Goal: Task Accomplishment & Management: Complete application form

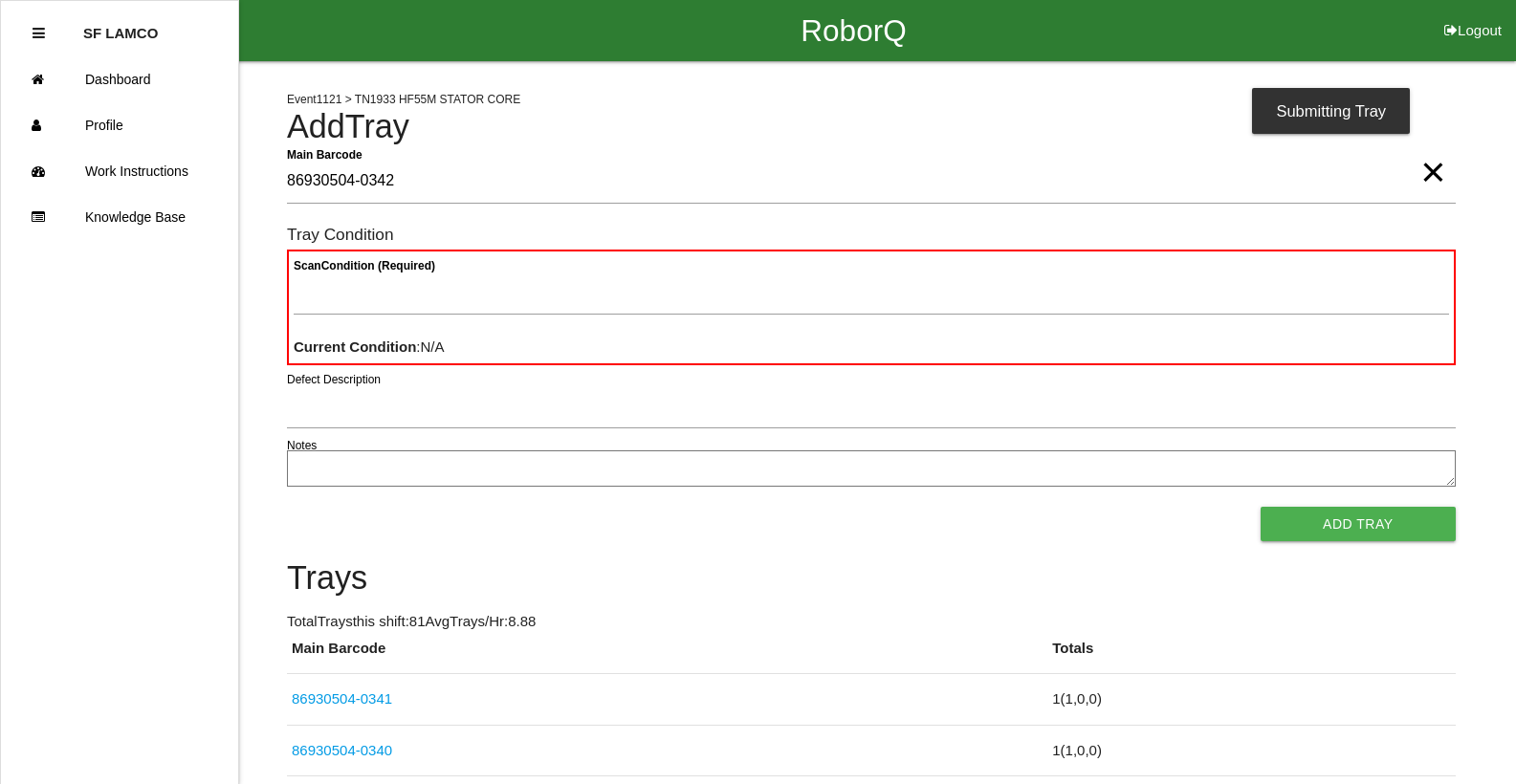
type Barcode "86930504-0342"
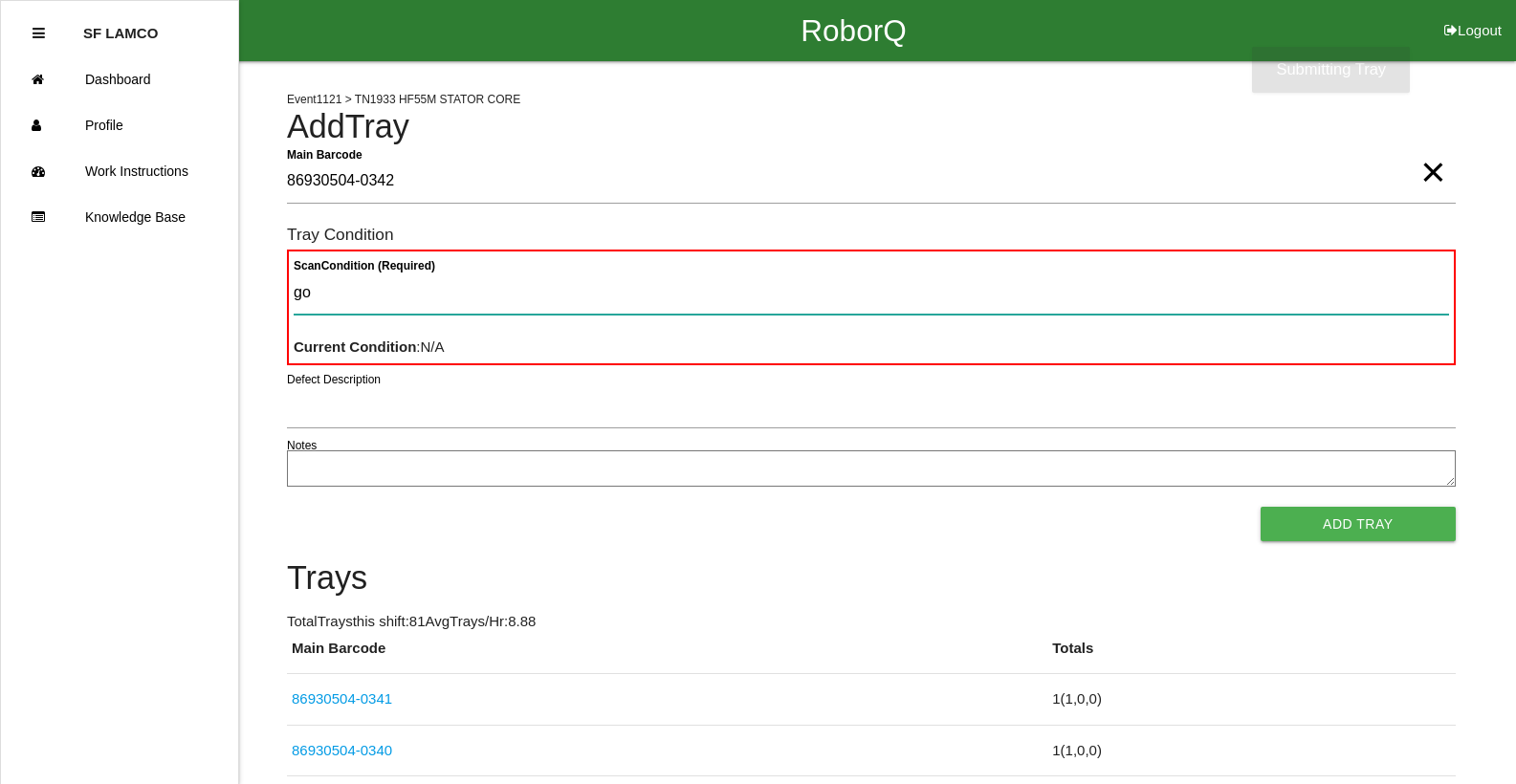
type Condition "goo"
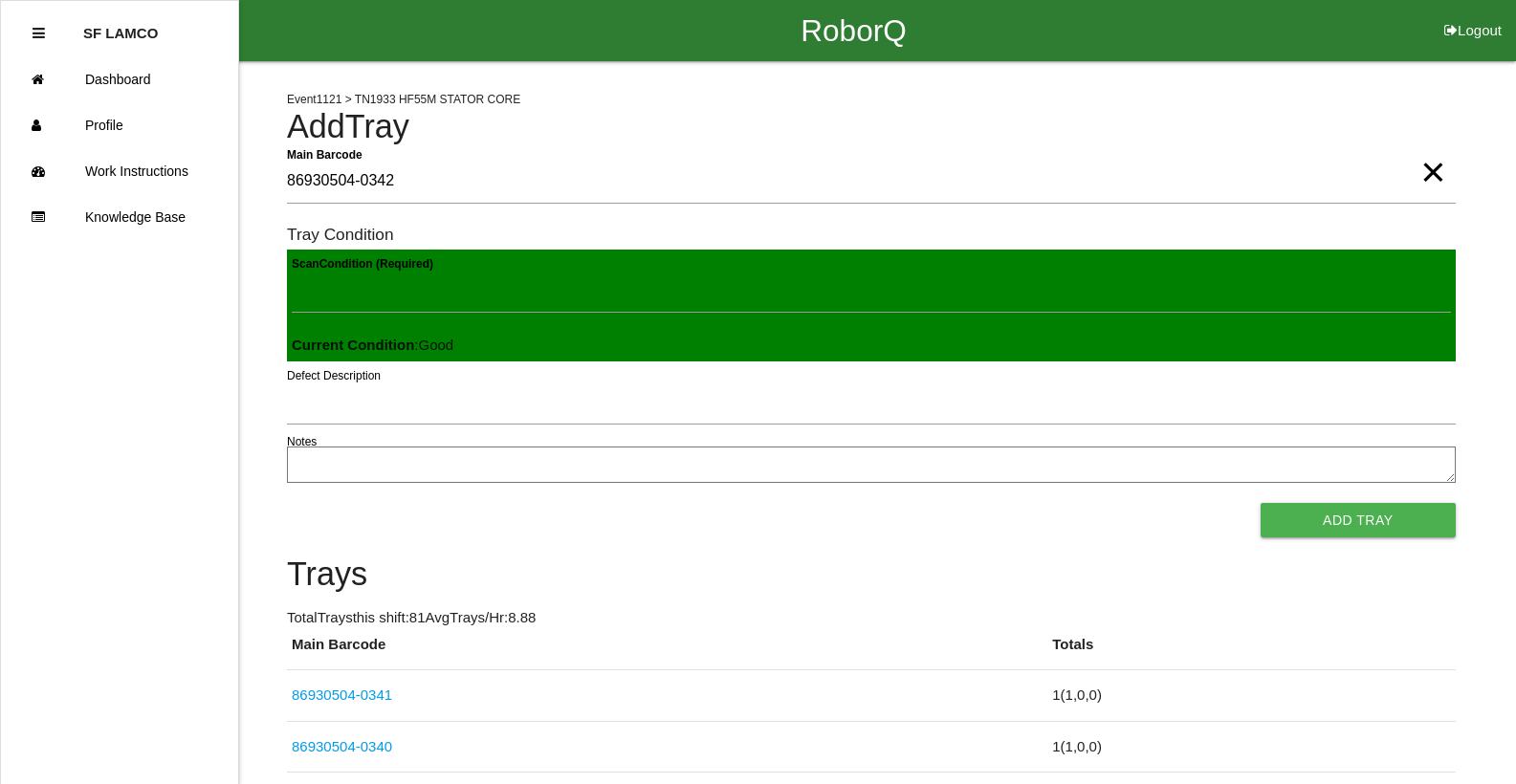
click at [1260, 503] on button "Add Tray" at bounding box center [1358, 519] width 195 height 34
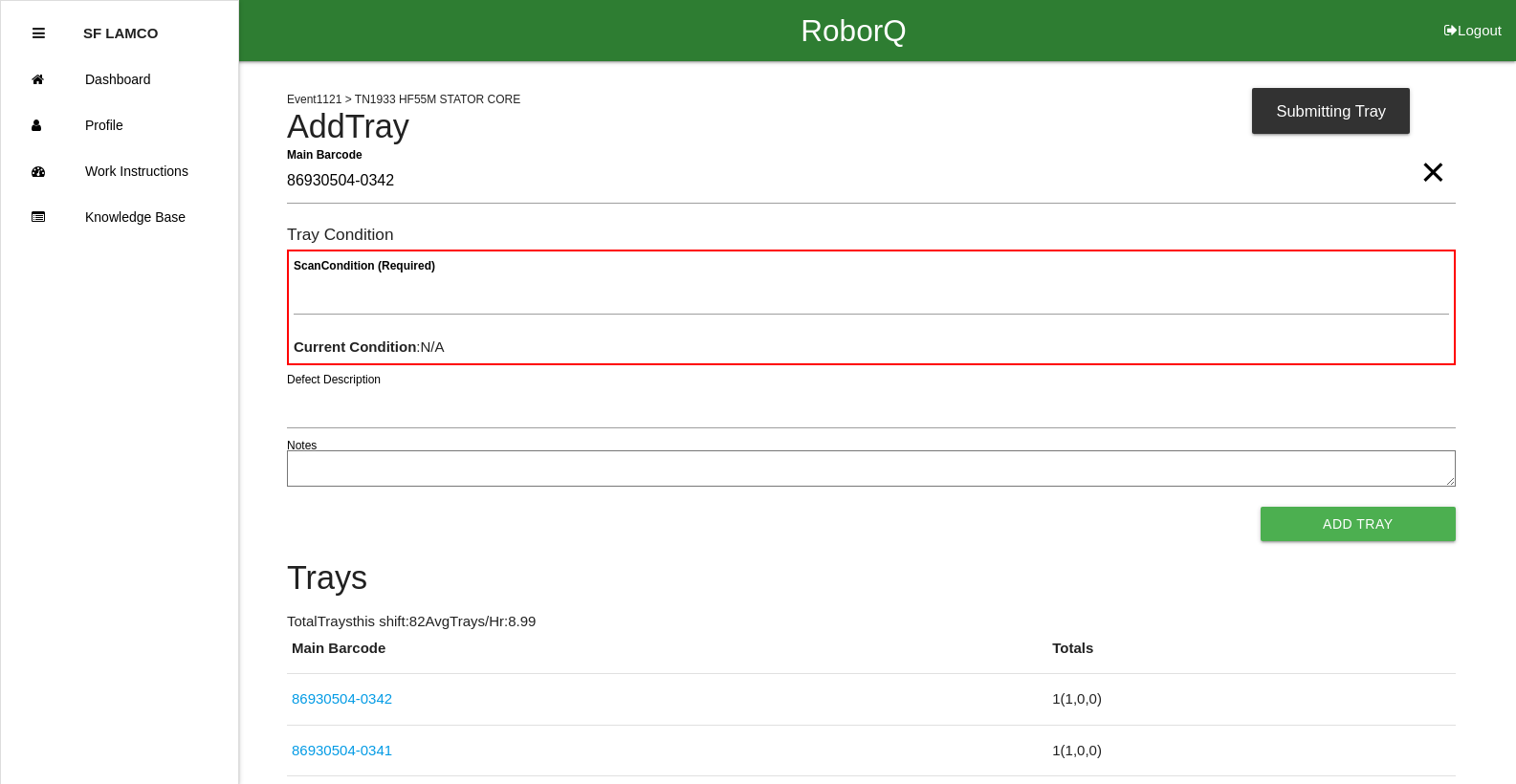
type Barcode "86930504-0342"
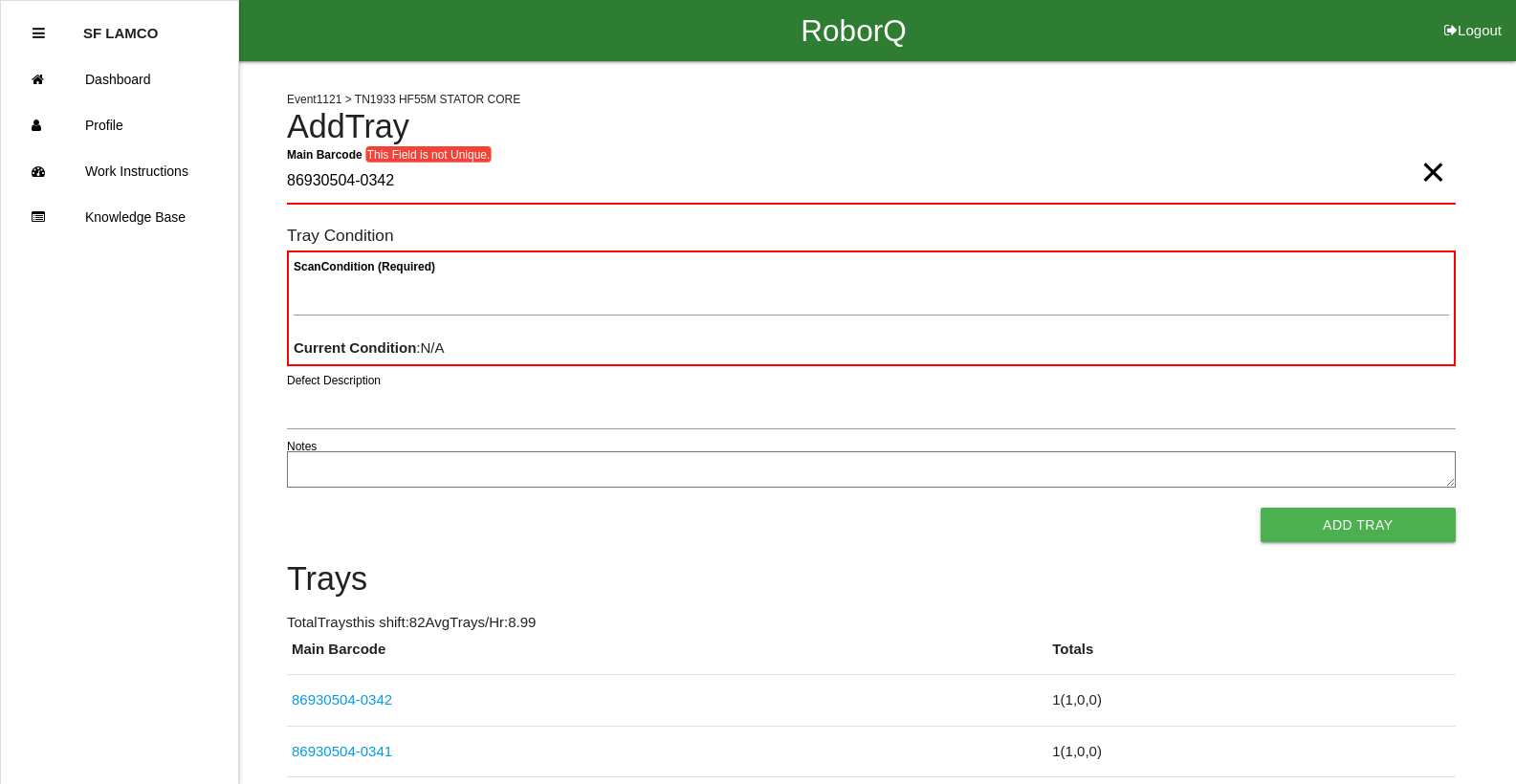
click at [1439, 172] on span "×" at bounding box center [1431, 152] width 25 height 38
click at [1376, 172] on Barcode "Main Barcode" at bounding box center [872, 182] width 1169 height 45
type Barcode "86930504-0342"
click at [1434, 172] on span "×" at bounding box center [1431, 152] width 25 height 38
click at [1431, 181] on Barcode "Main Barcode" at bounding box center [872, 182] width 1169 height 45
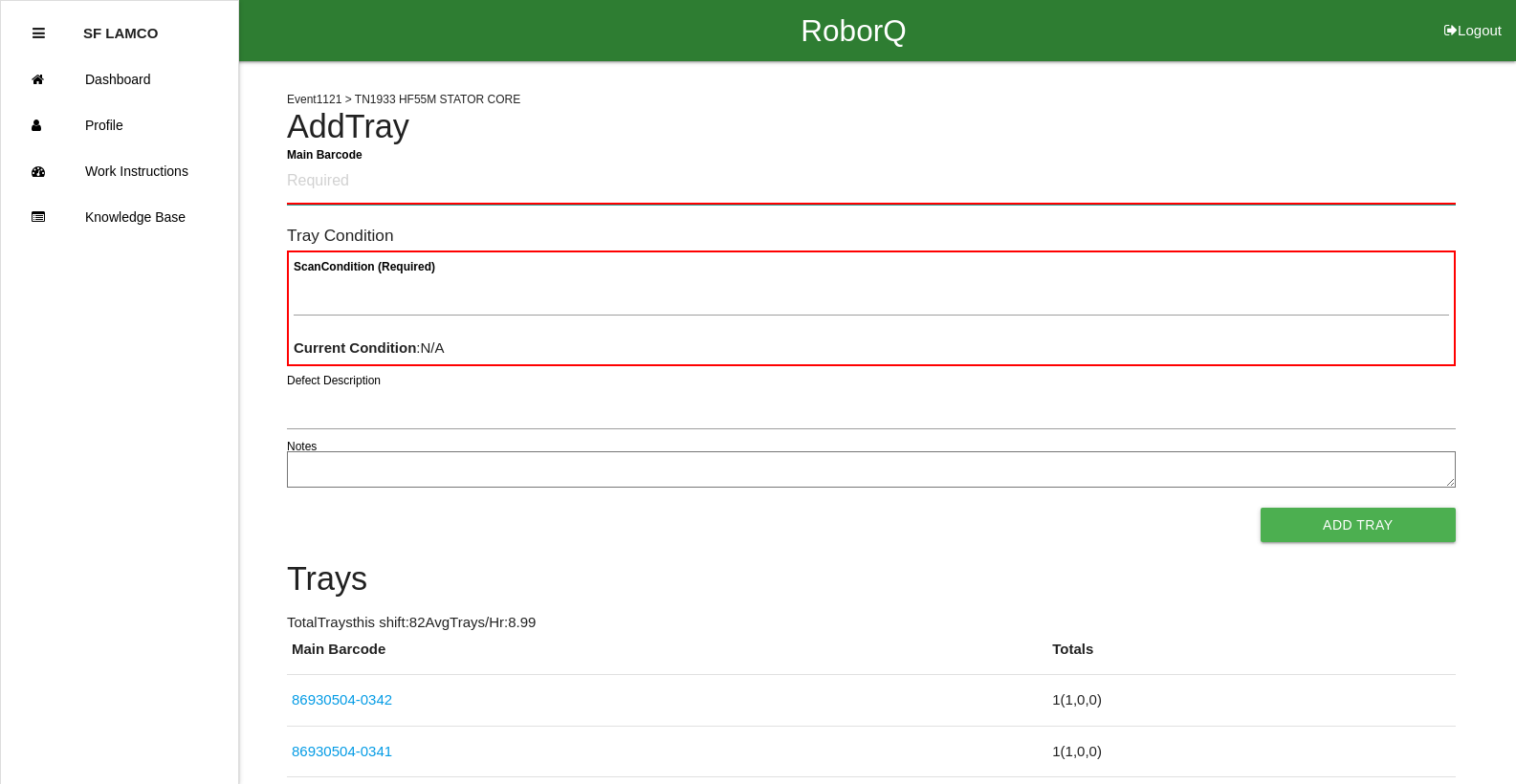
click at [1360, 186] on Barcode "Main Barcode" at bounding box center [872, 182] width 1169 height 45
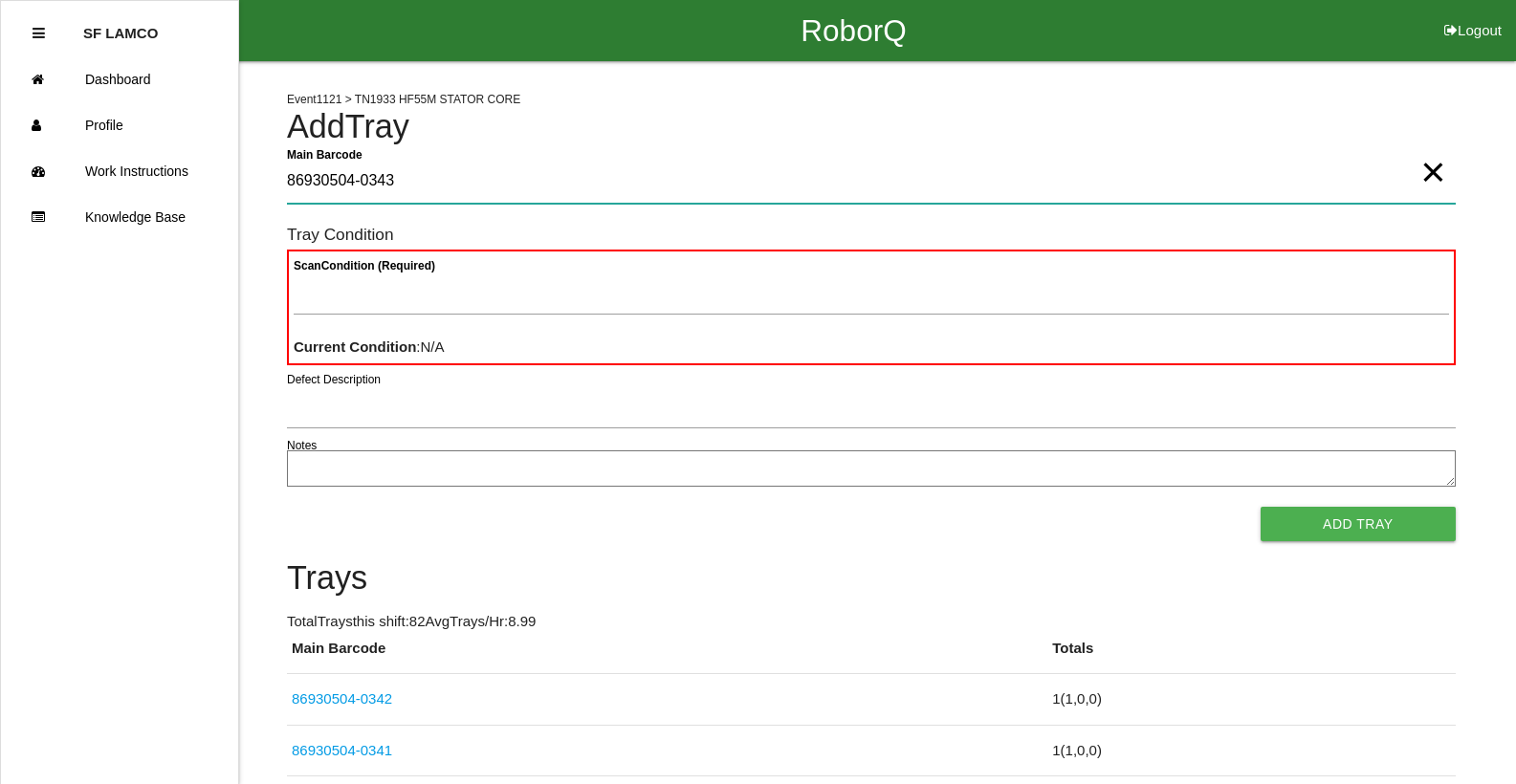
type Barcode "86930504-0343"
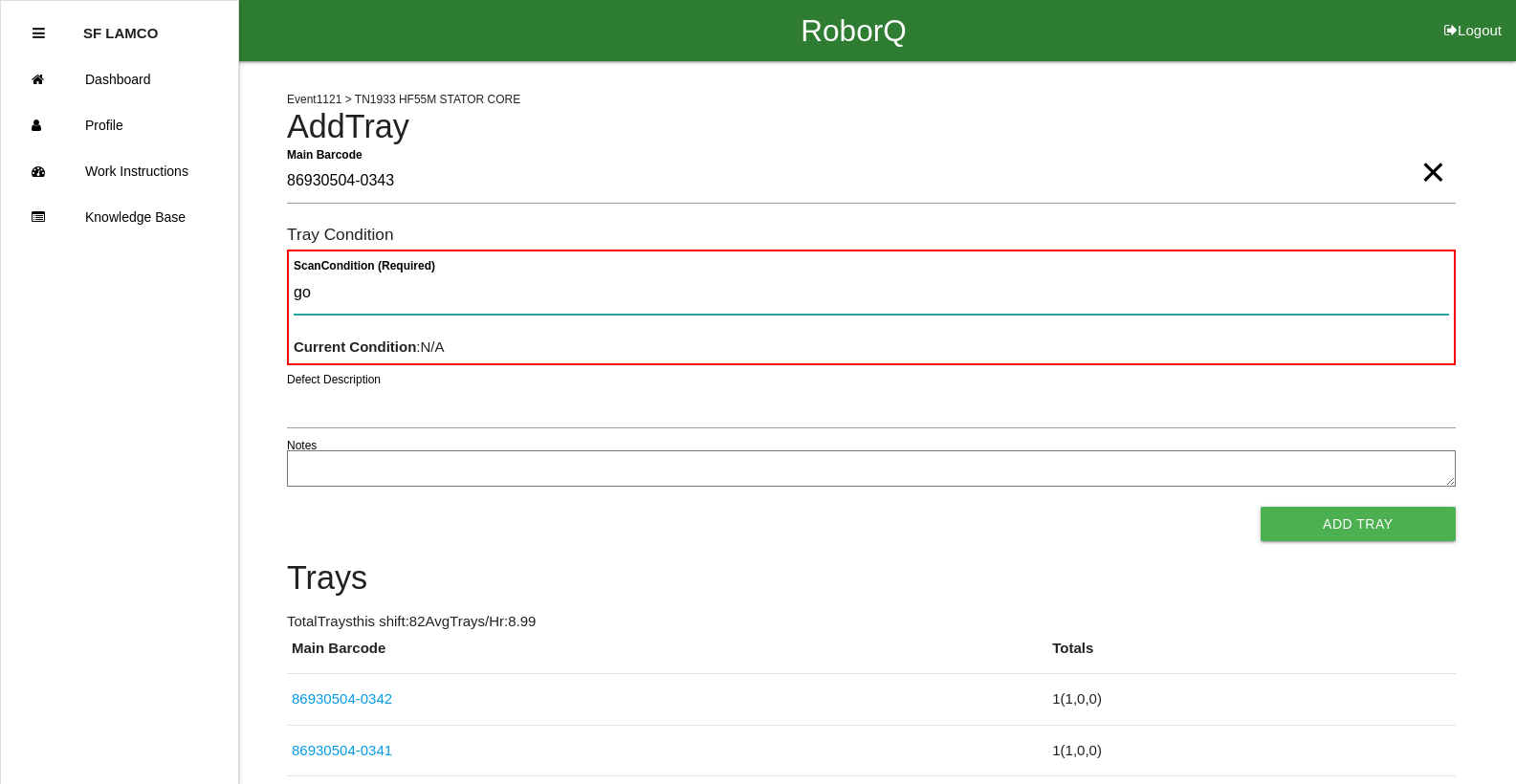
type Condition "goo"
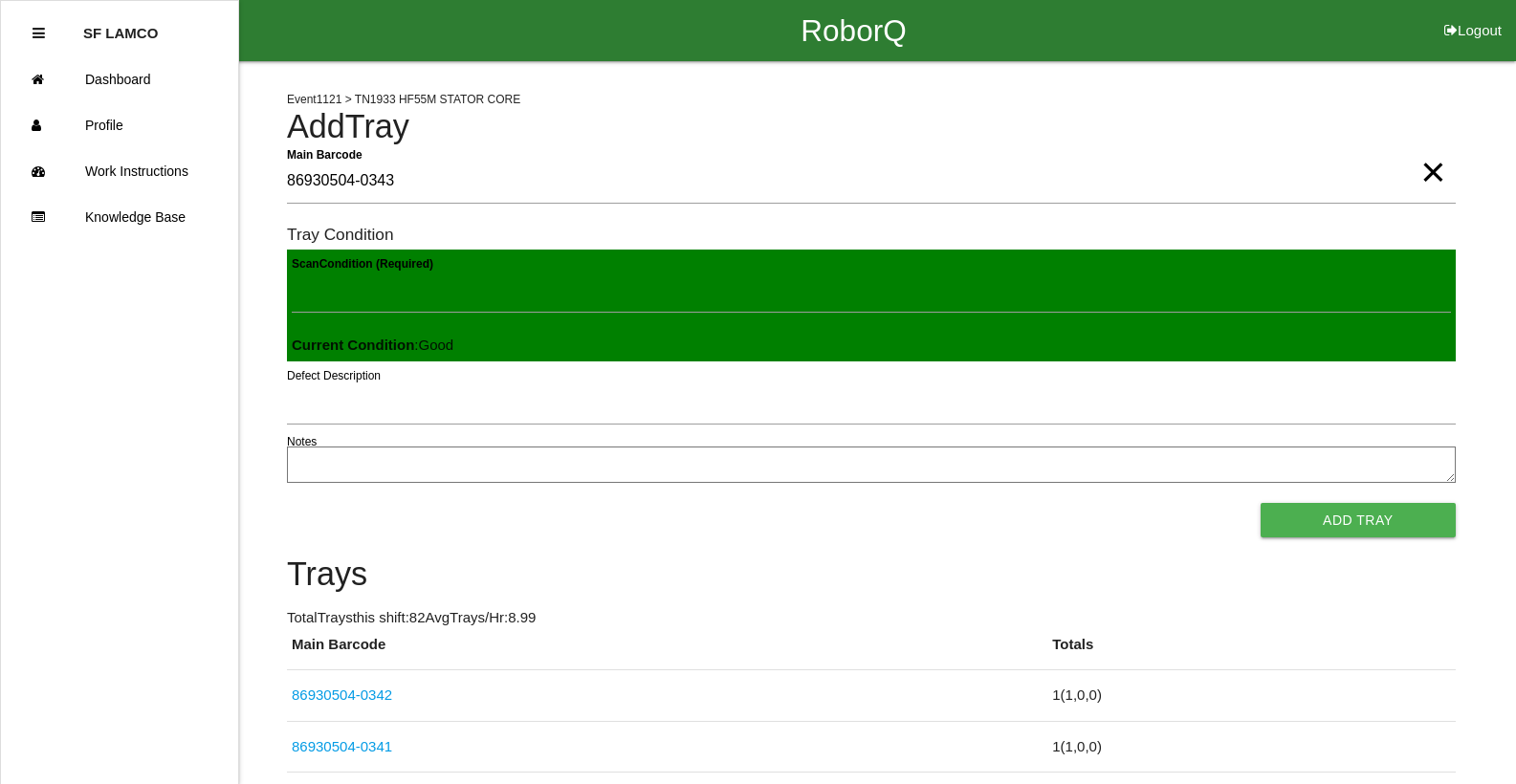
click at [1260, 503] on button "Add Tray" at bounding box center [1358, 519] width 195 height 34
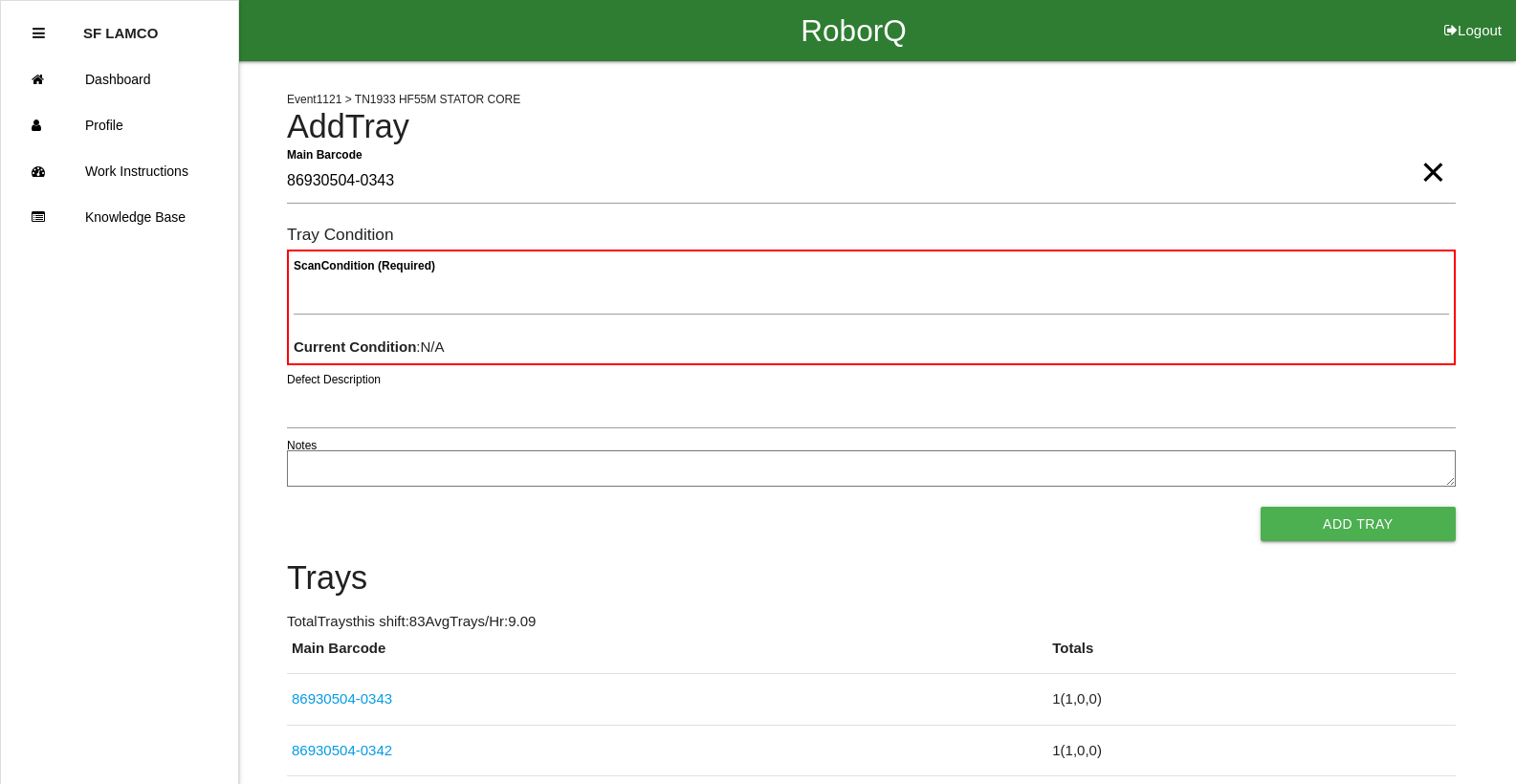
type Barcode "86930504-0343"
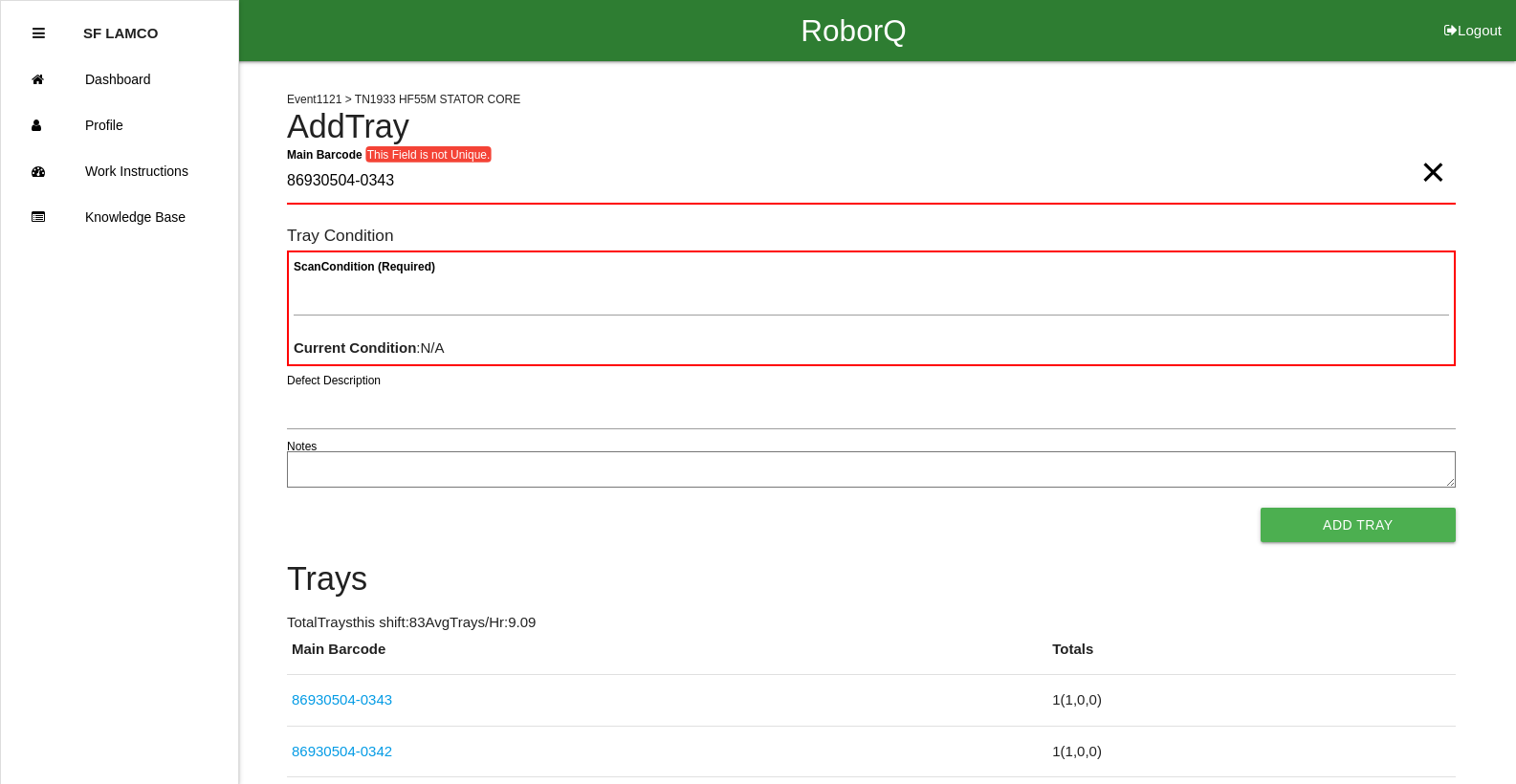
click at [1420, 172] on span "×" at bounding box center [1431, 152] width 25 height 38
click at [1383, 188] on Barcode "Main Barcode" at bounding box center [872, 182] width 1169 height 45
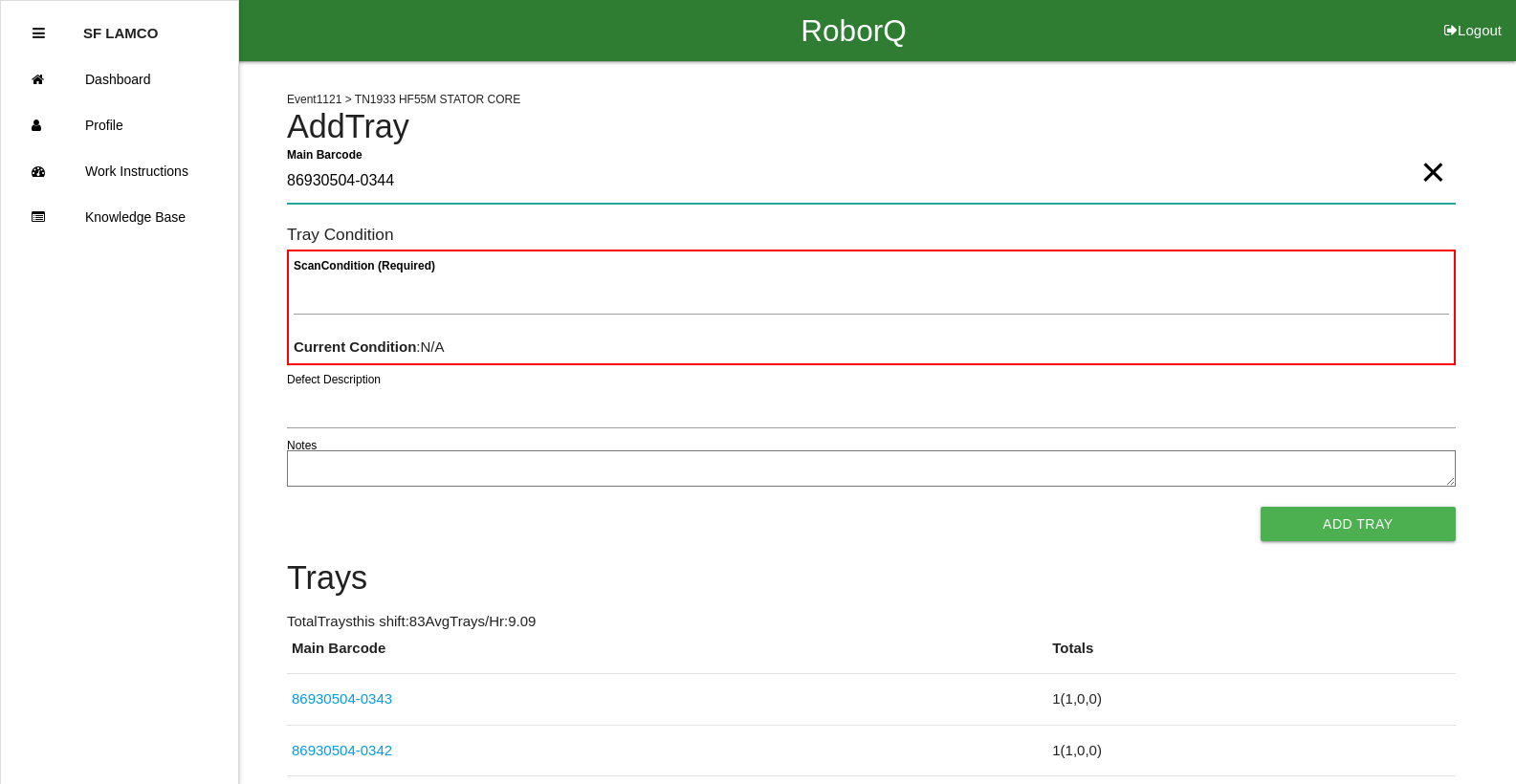
type Barcode "86930504-0344"
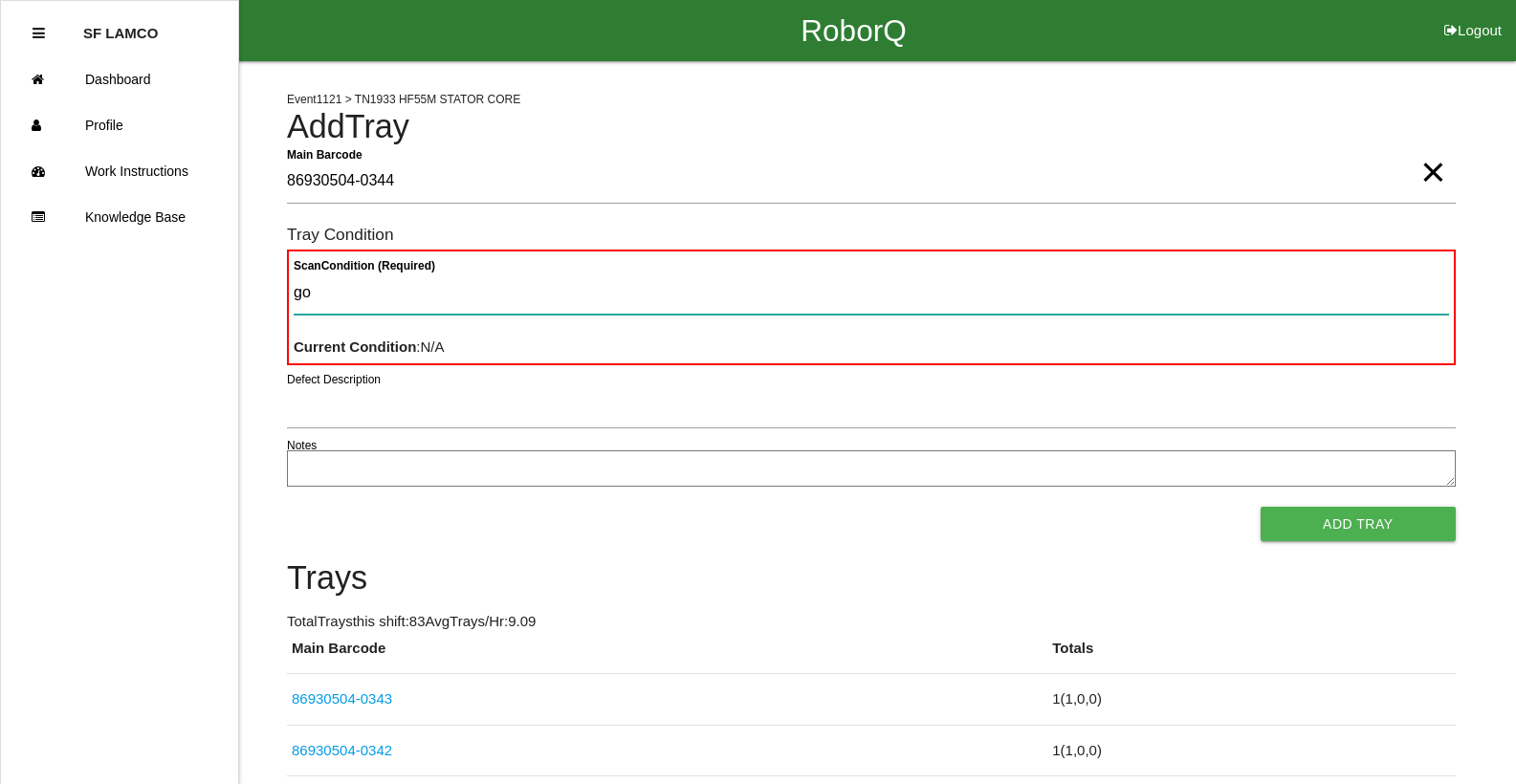
type Condition "goo"
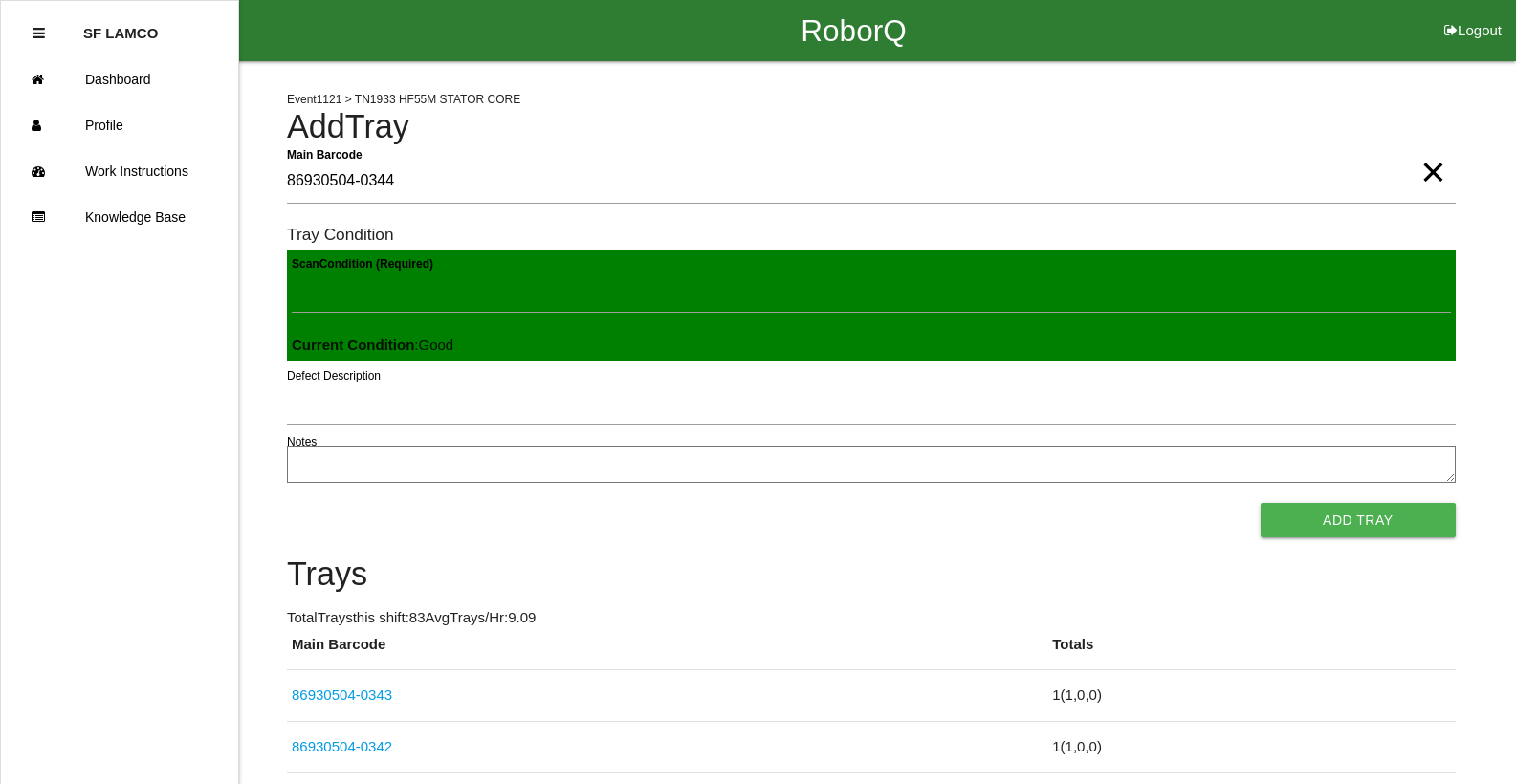
click button "Add Tray" at bounding box center [1358, 519] width 195 height 34
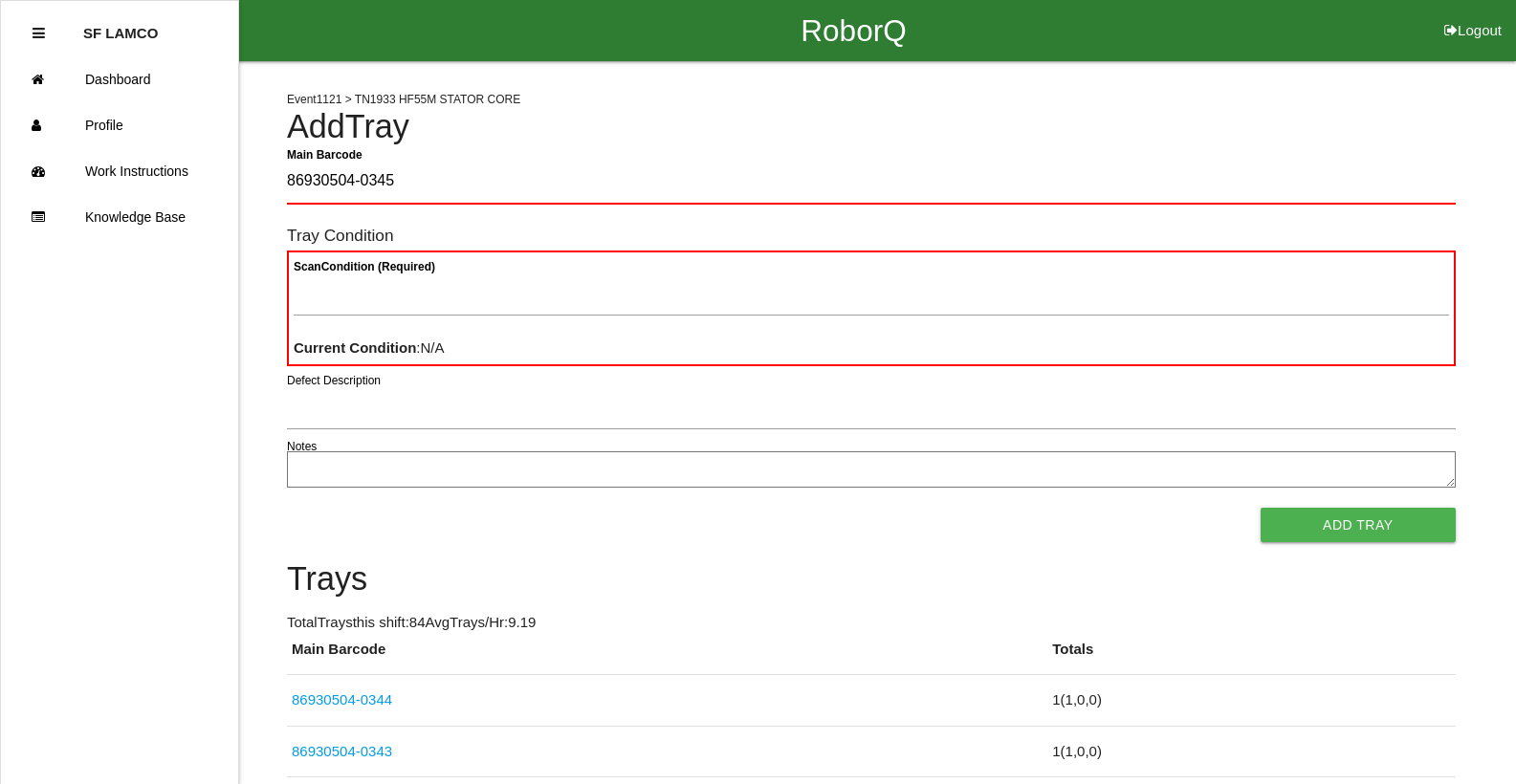
type Barcode "86930504-0345"
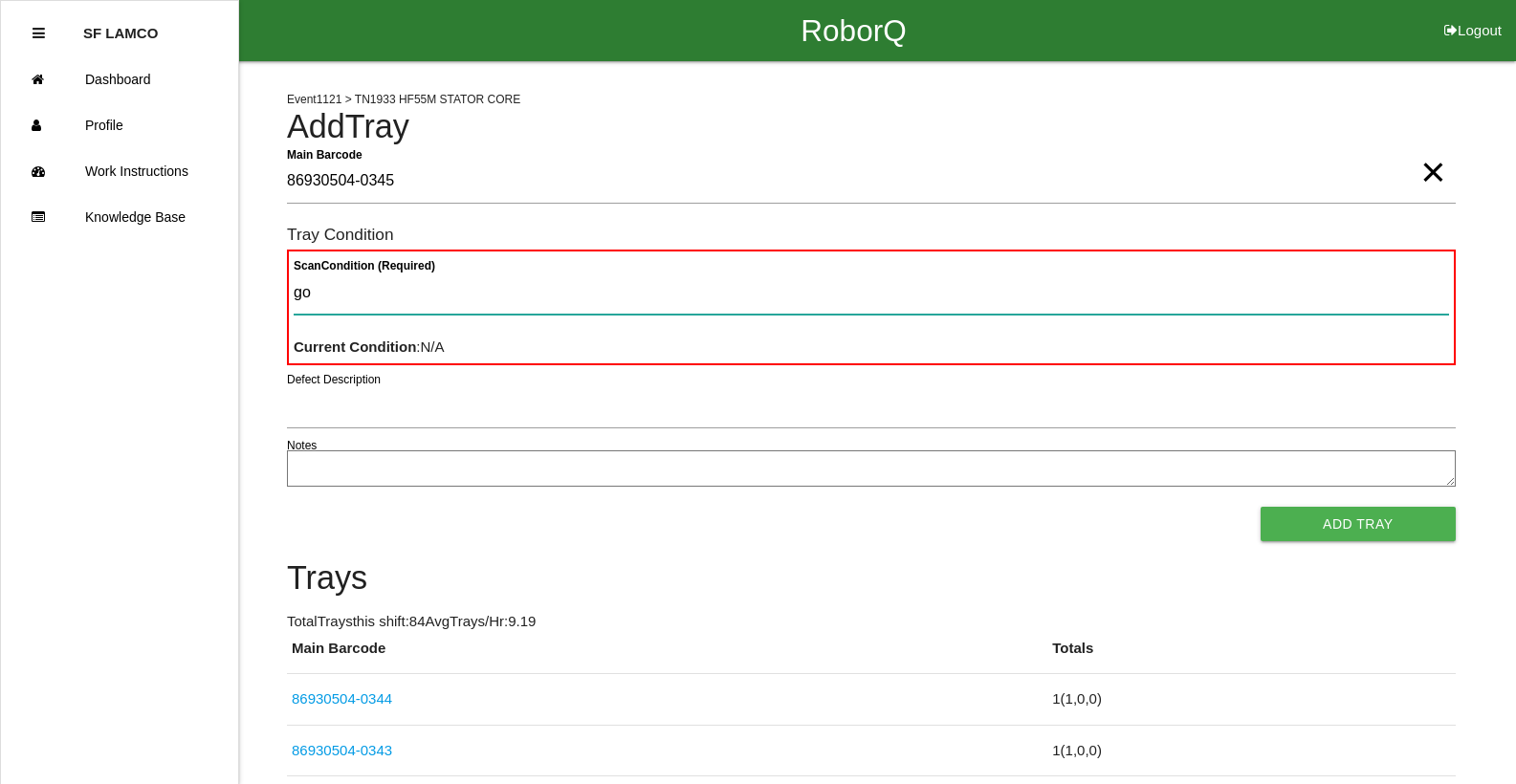
type Condition "goo"
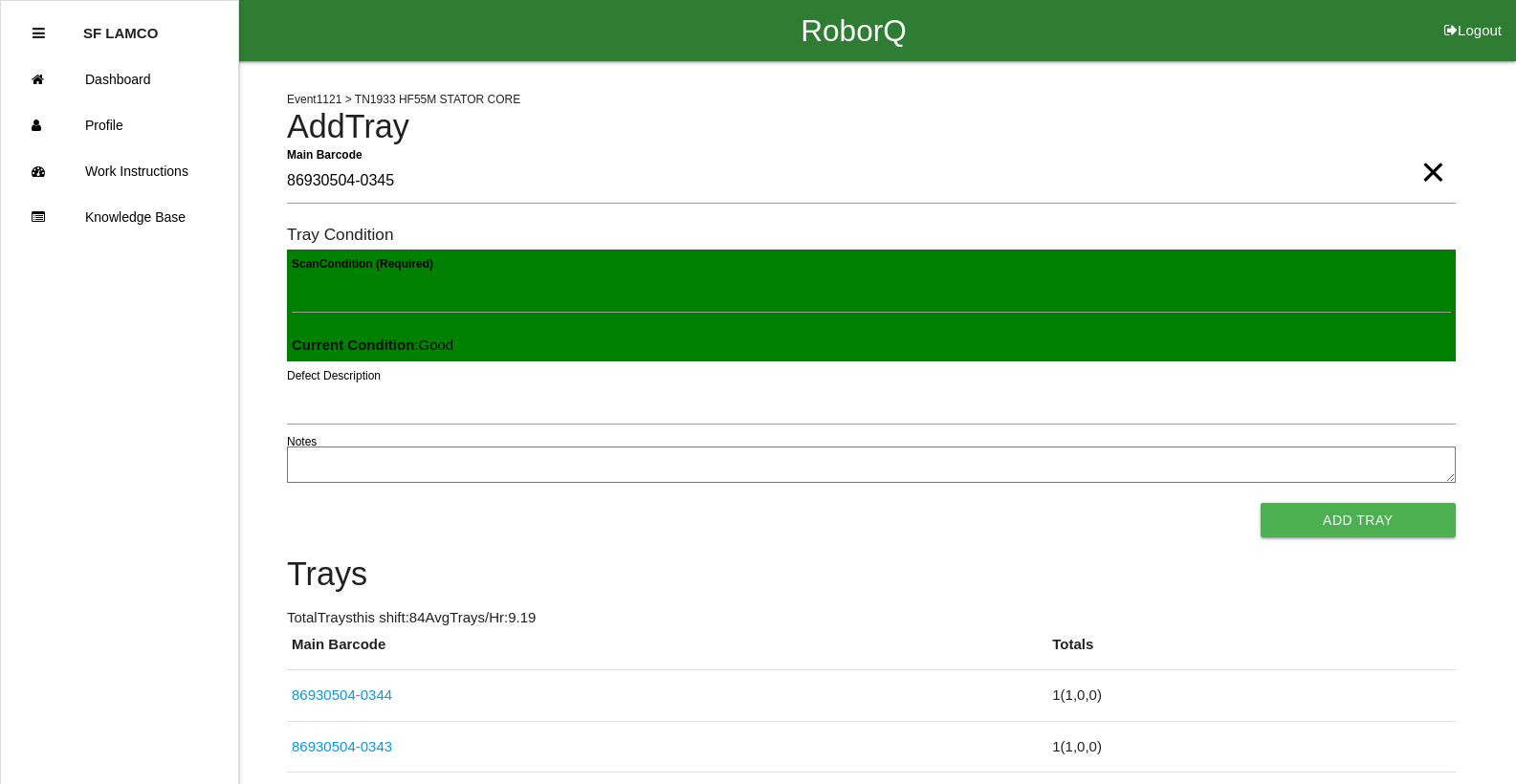
click at [1260, 503] on button "Add Tray" at bounding box center [1358, 519] width 195 height 34
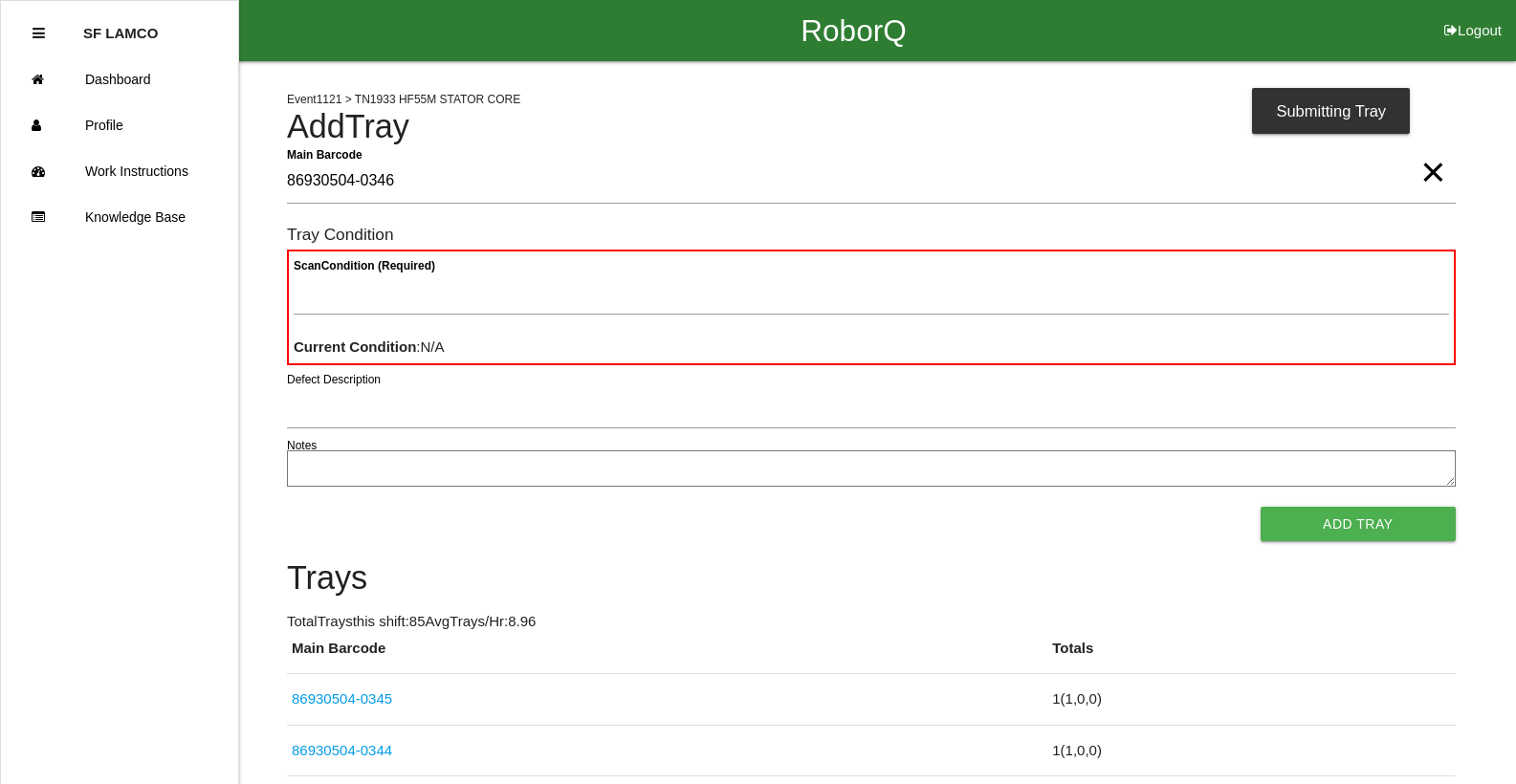
type Barcode "86930504-0346"
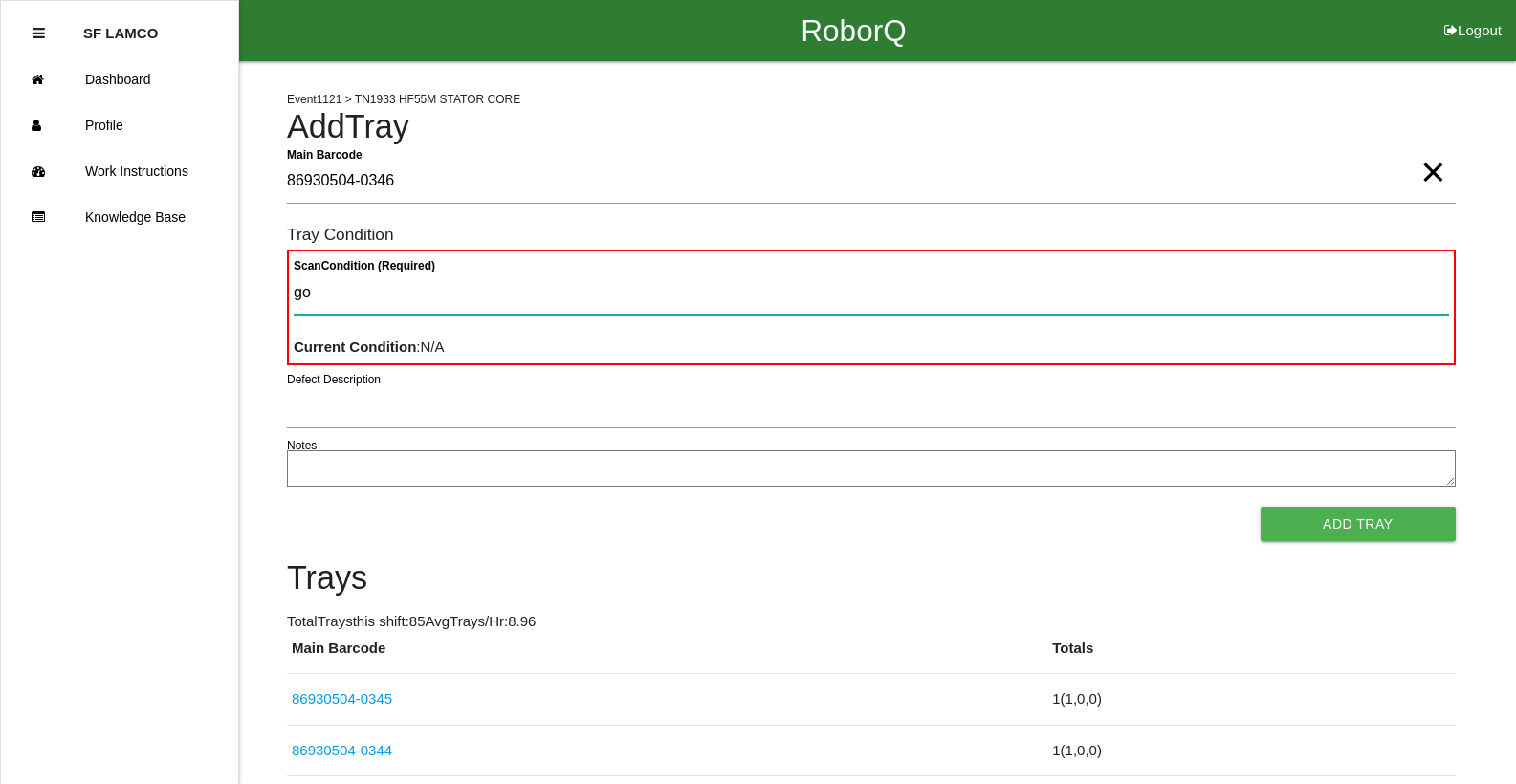
type Condition "goo"
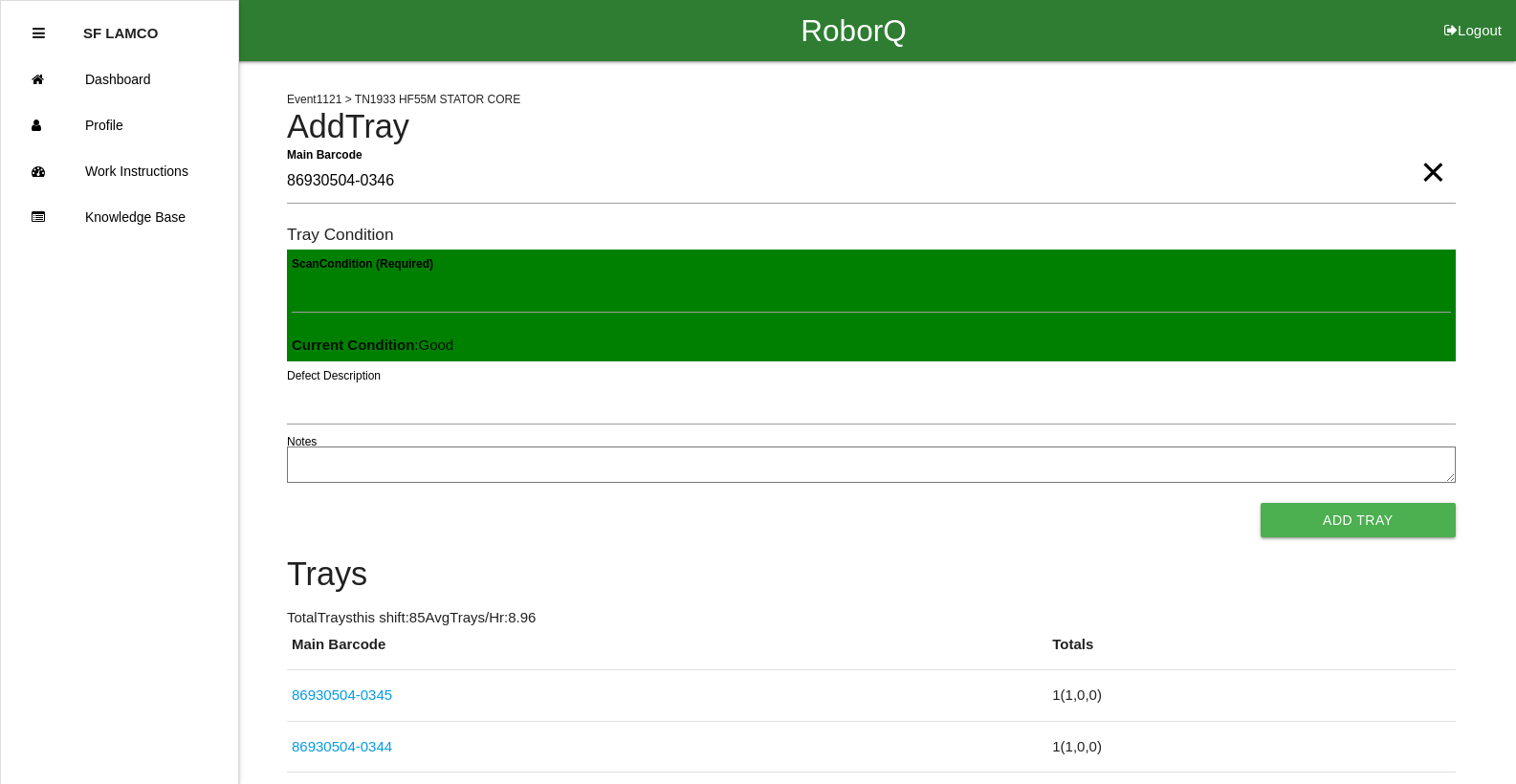
click at [1260, 503] on button "Add Tray" at bounding box center [1358, 519] width 195 height 34
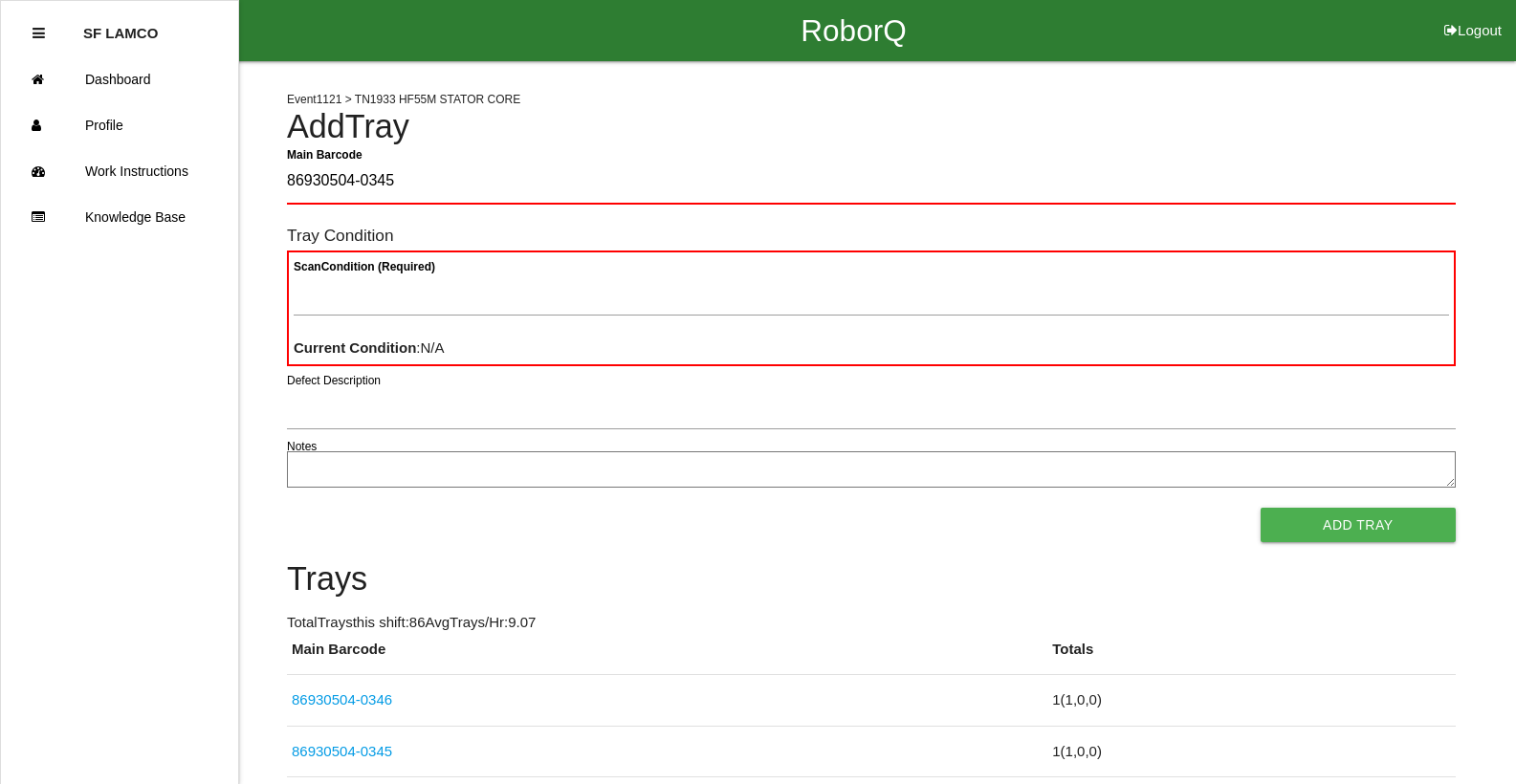
type Barcode "86930504-0345"
click at [1420, 172] on span "×" at bounding box center [1431, 152] width 25 height 38
click at [1370, 179] on Barcode "Main Barcode" at bounding box center [872, 182] width 1169 height 45
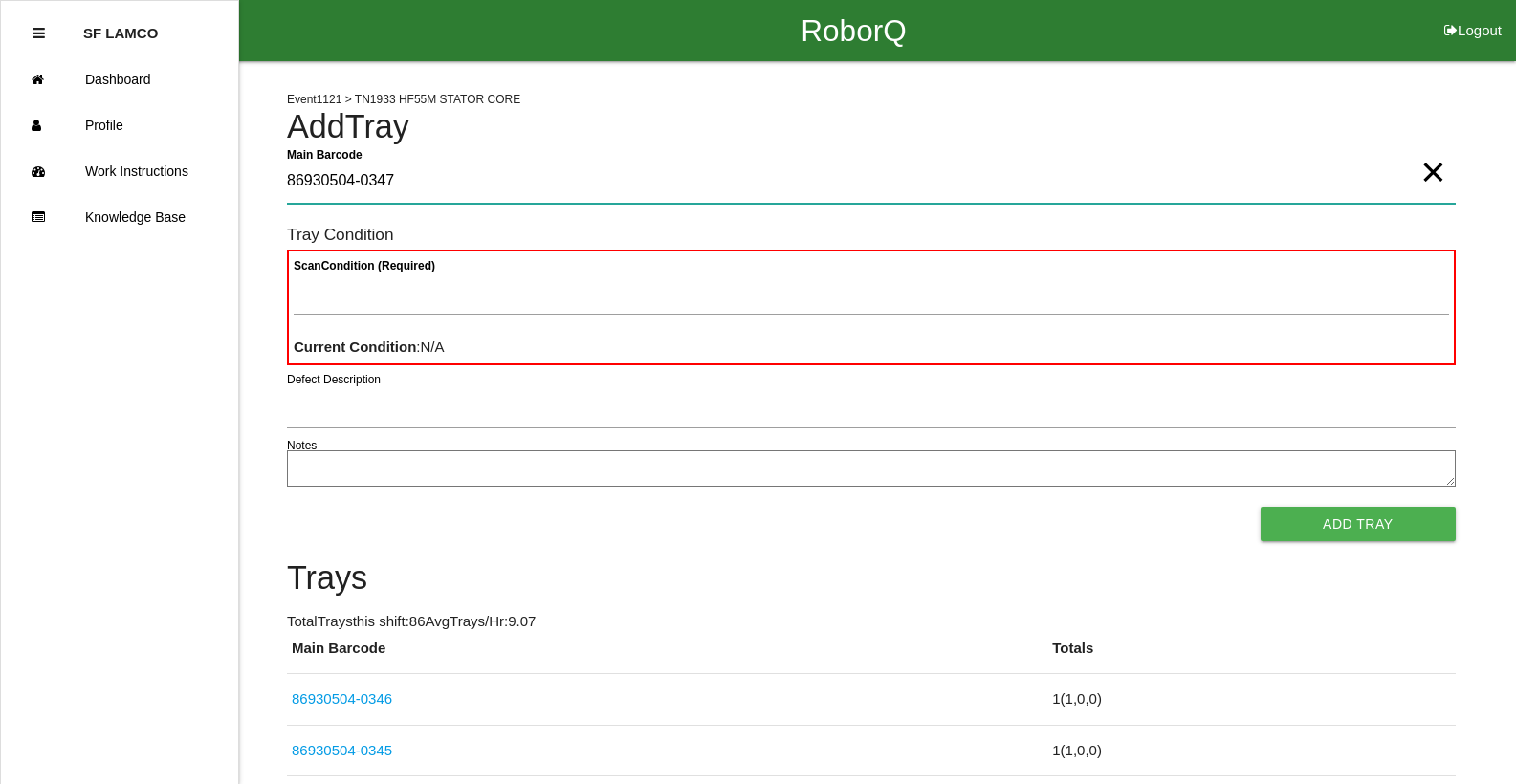
type Barcode "86930504-0347"
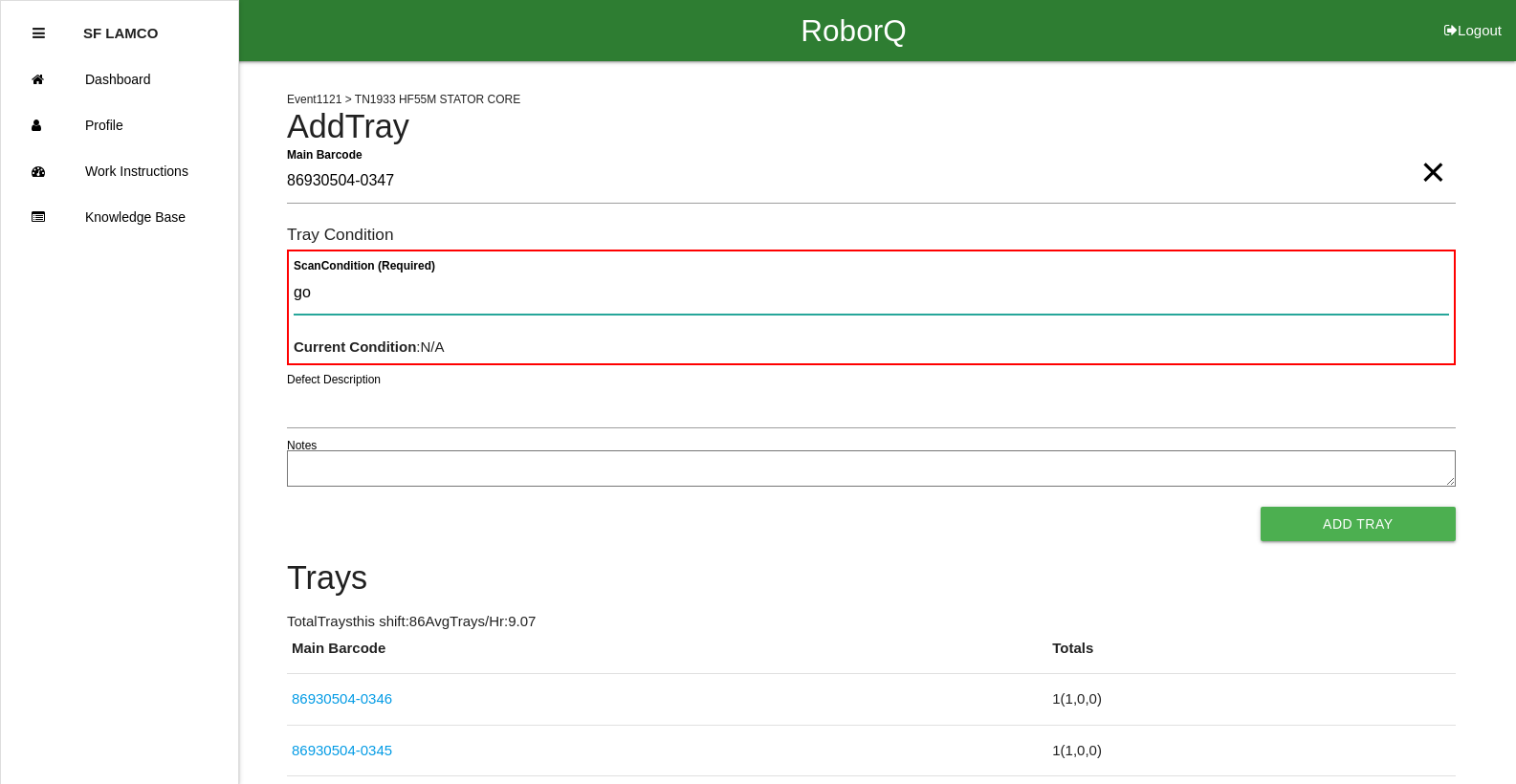
type Condition "goo"
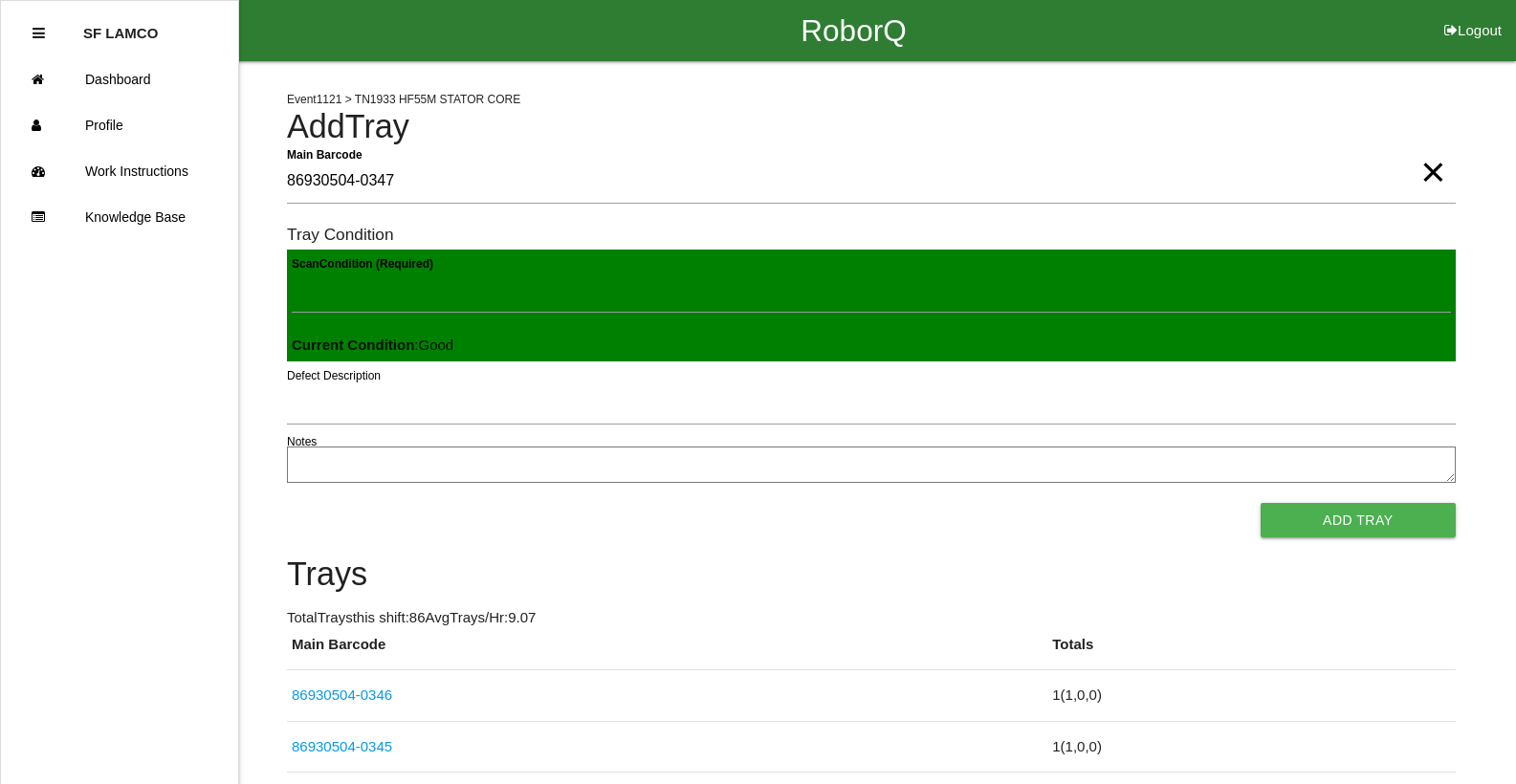
click at [1260, 503] on button "Add Tray" at bounding box center [1358, 519] width 195 height 34
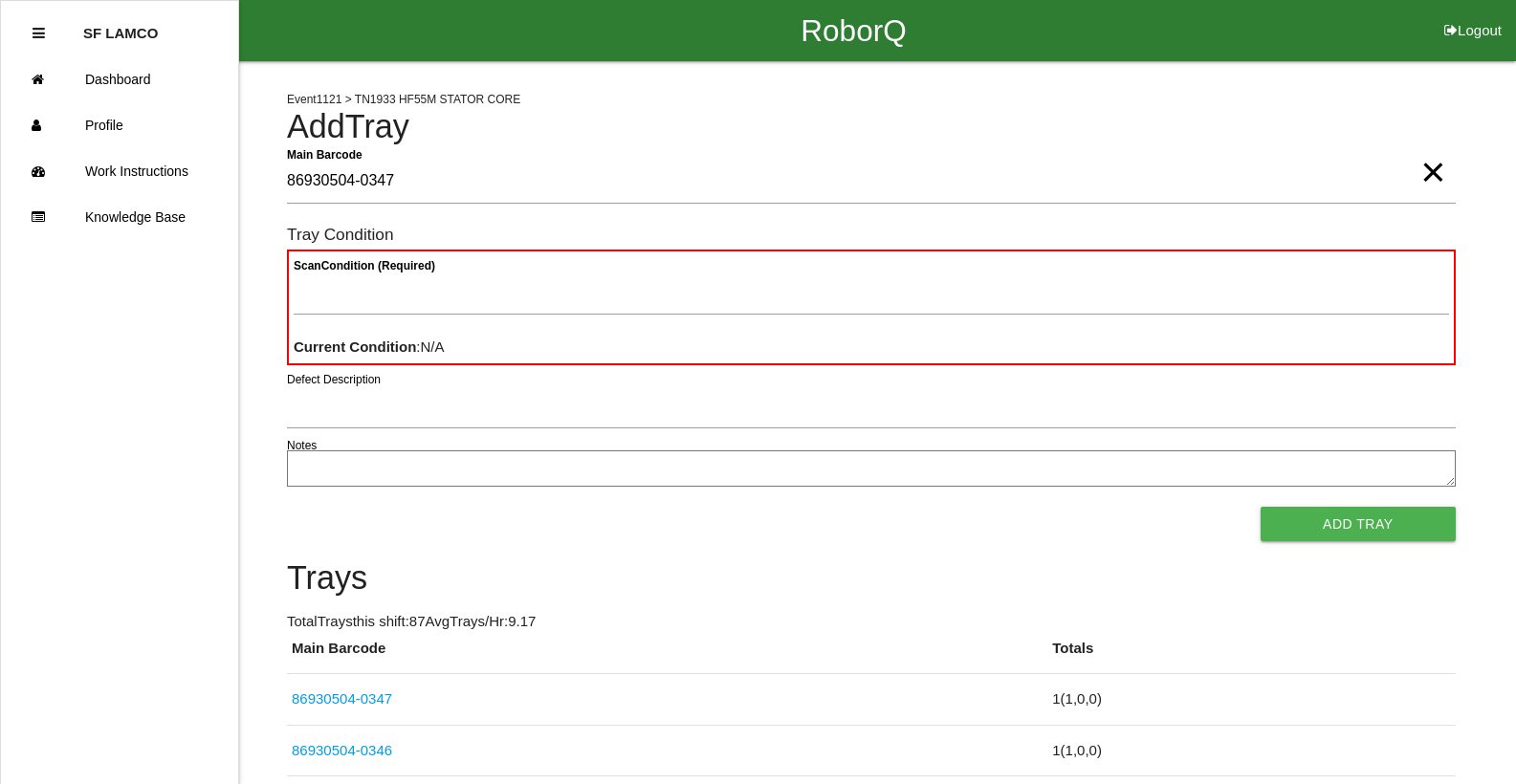
type Barcode "86930504-0347"
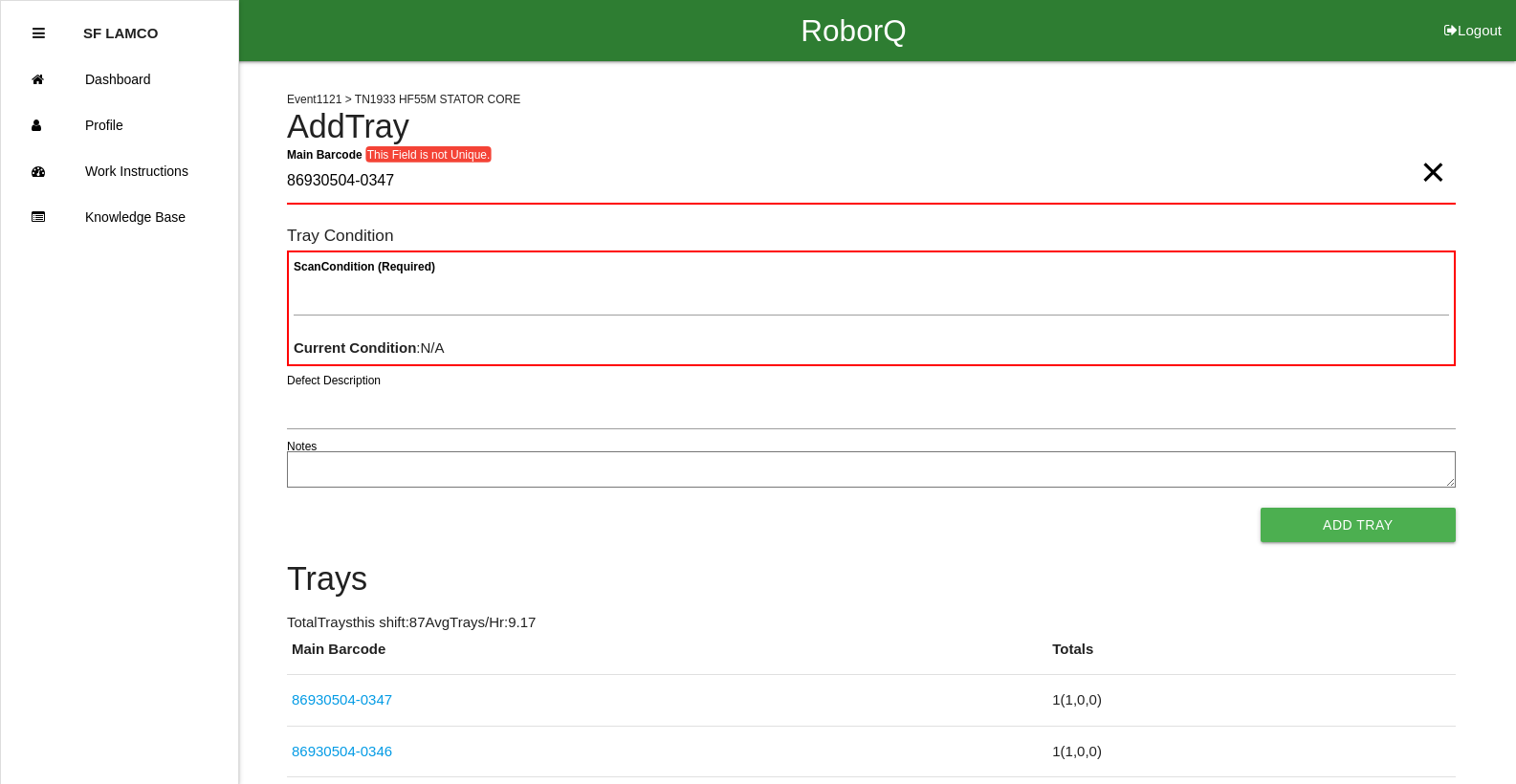
click at [1438, 172] on span "×" at bounding box center [1431, 152] width 25 height 38
click at [1411, 181] on Barcode "Main Barcode" at bounding box center [872, 182] width 1169 height 45
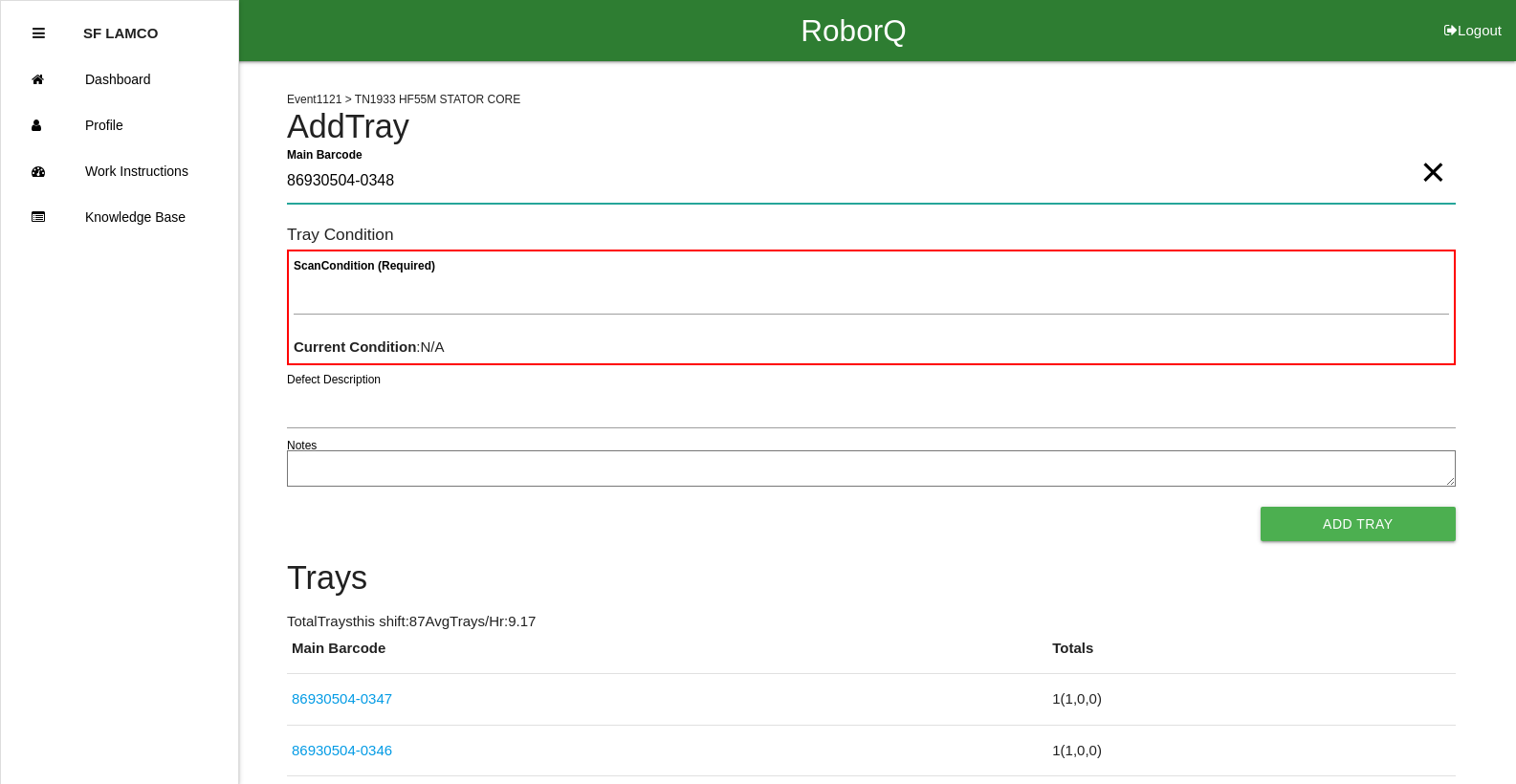
type Barcode "86930504-0348"
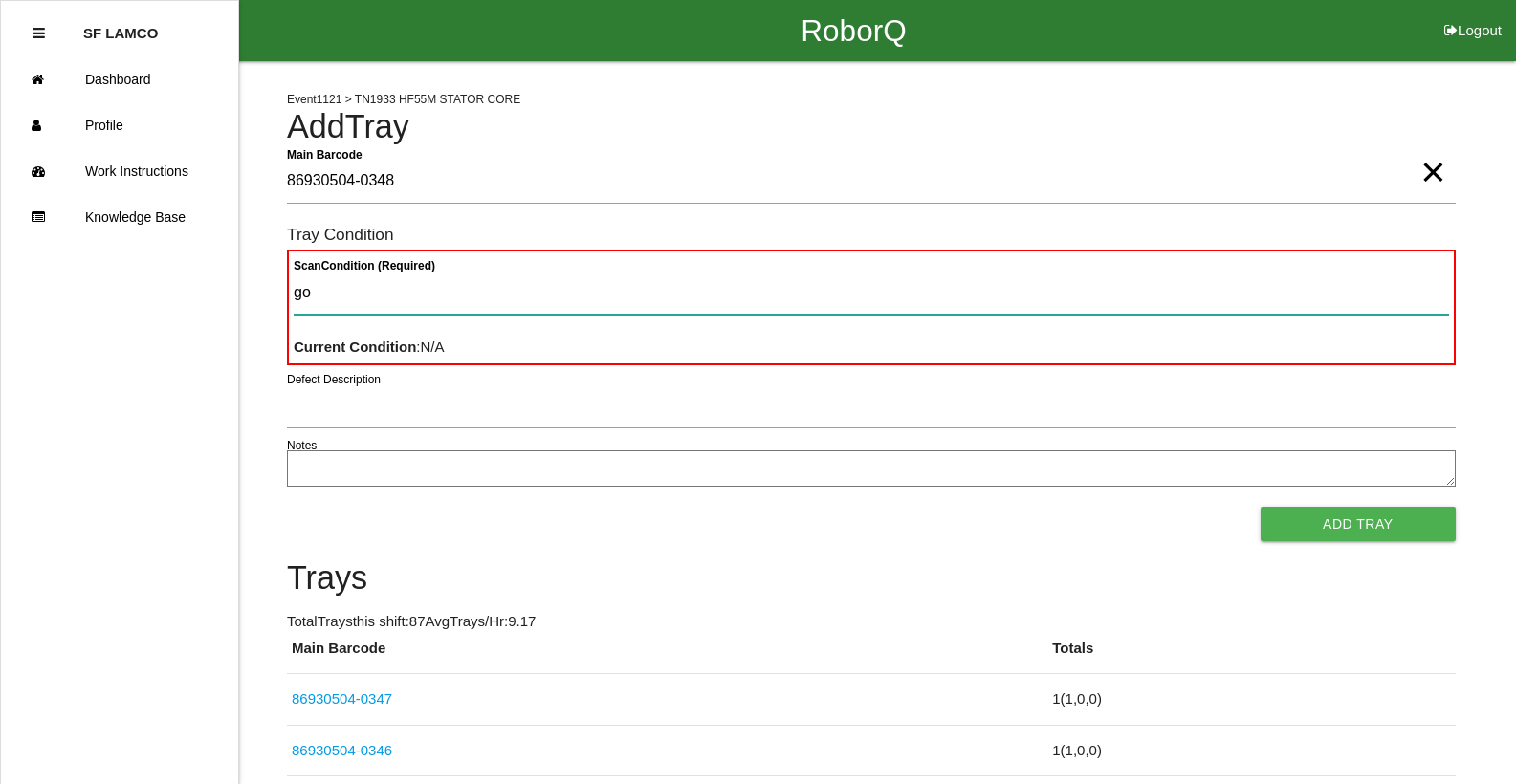
type Condition "goo"
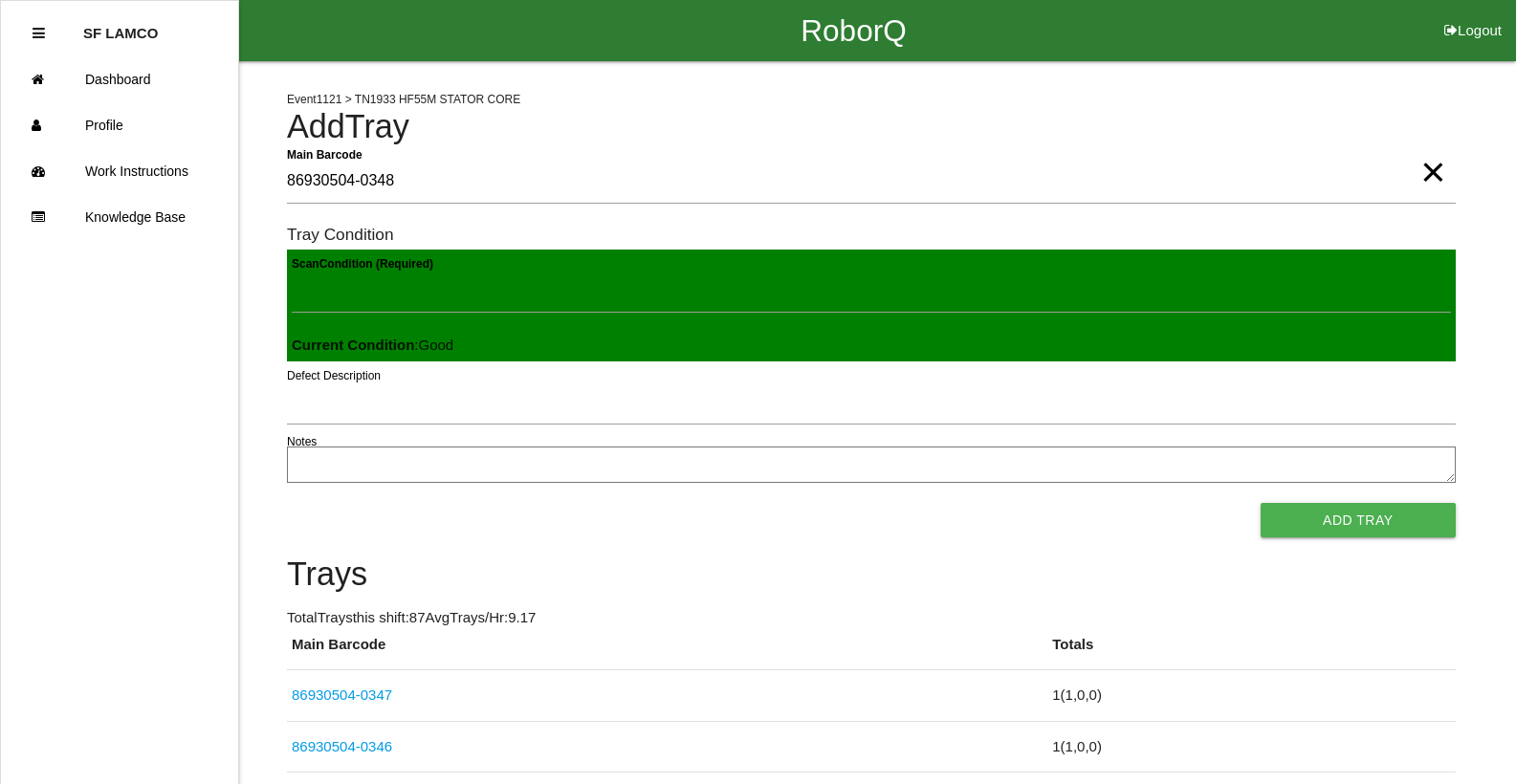
click button "Add Tray" at bounding box center [1358, 519] width 195 height 34
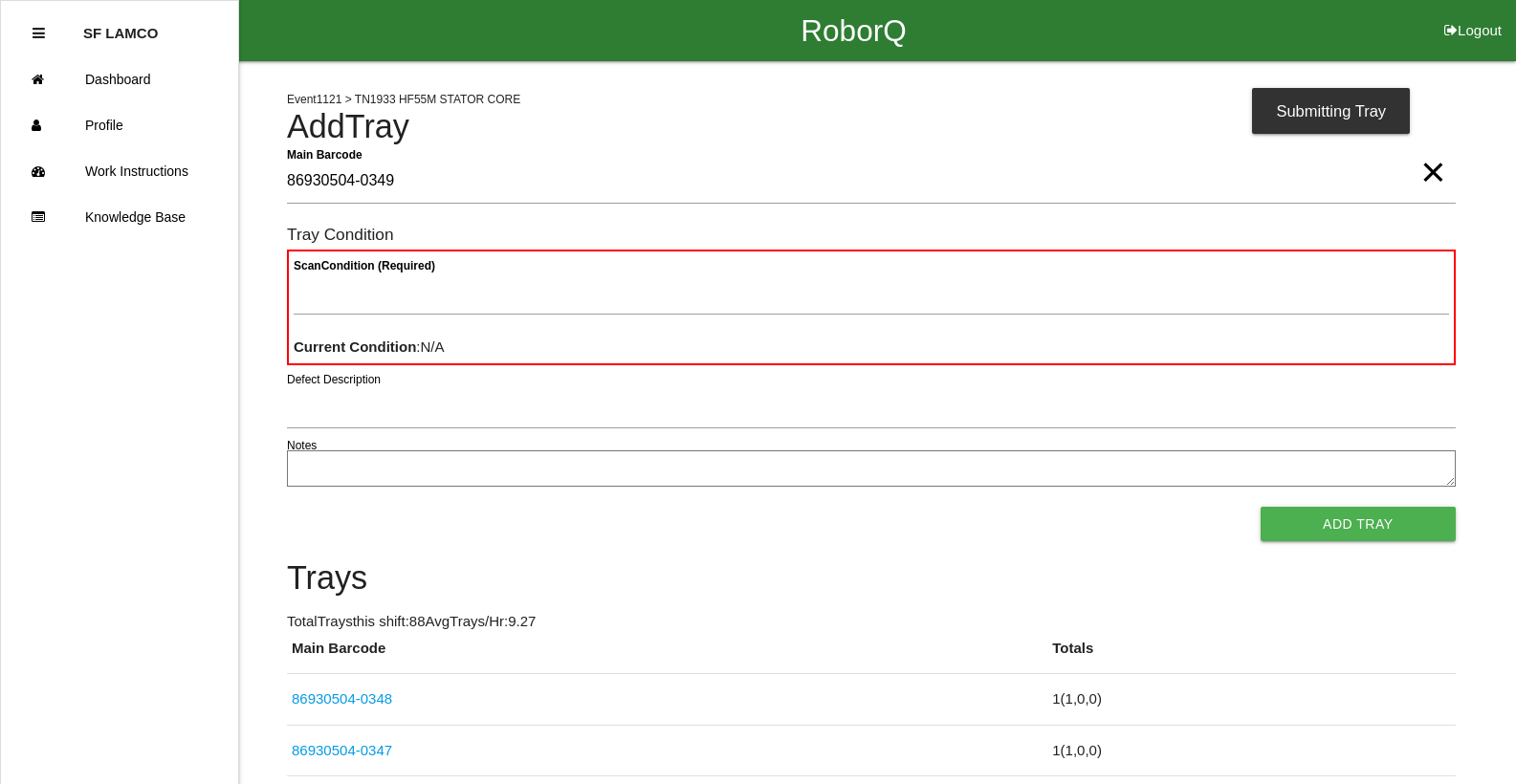
type Barcode "86930504-0349"
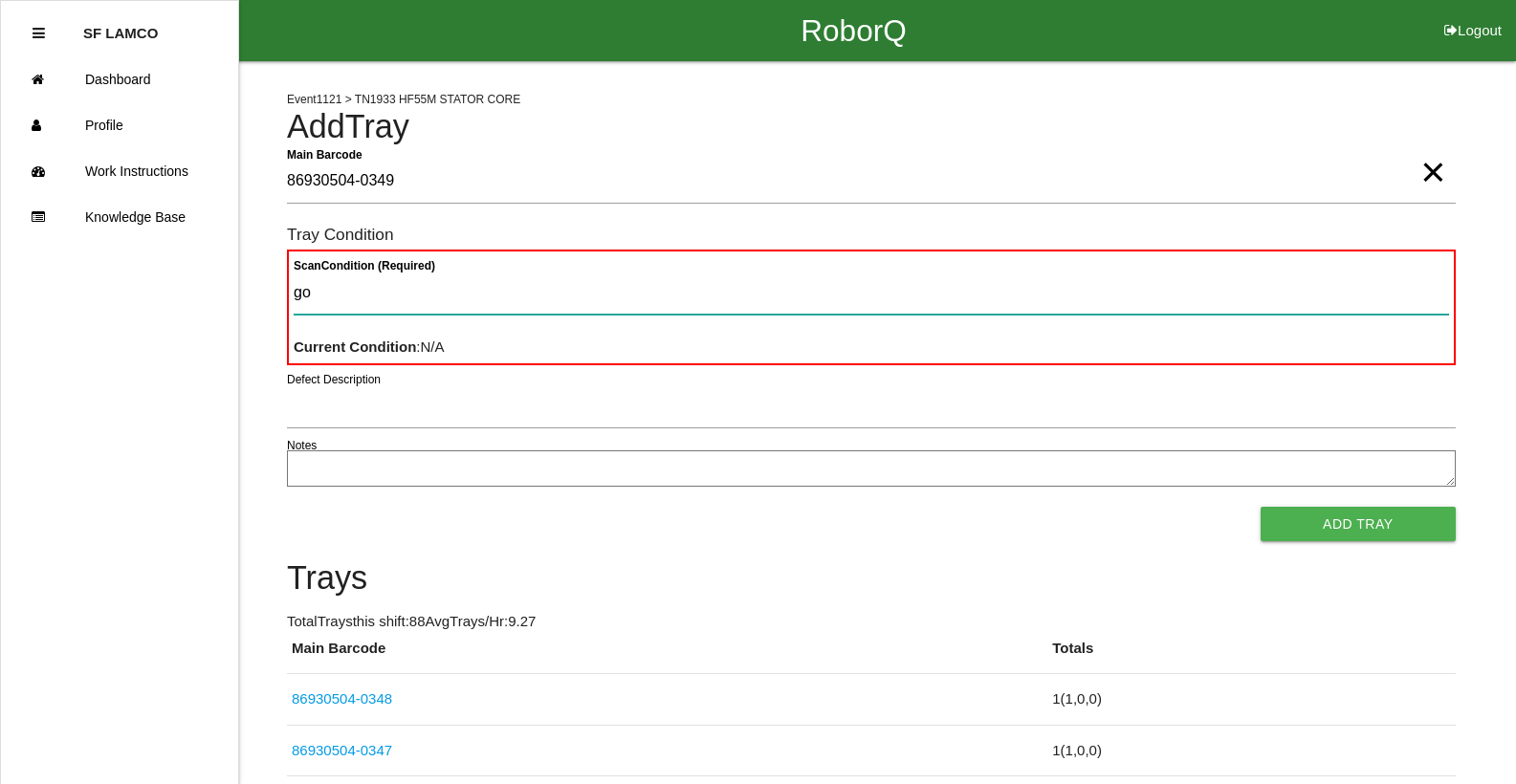
type Condition "goo"
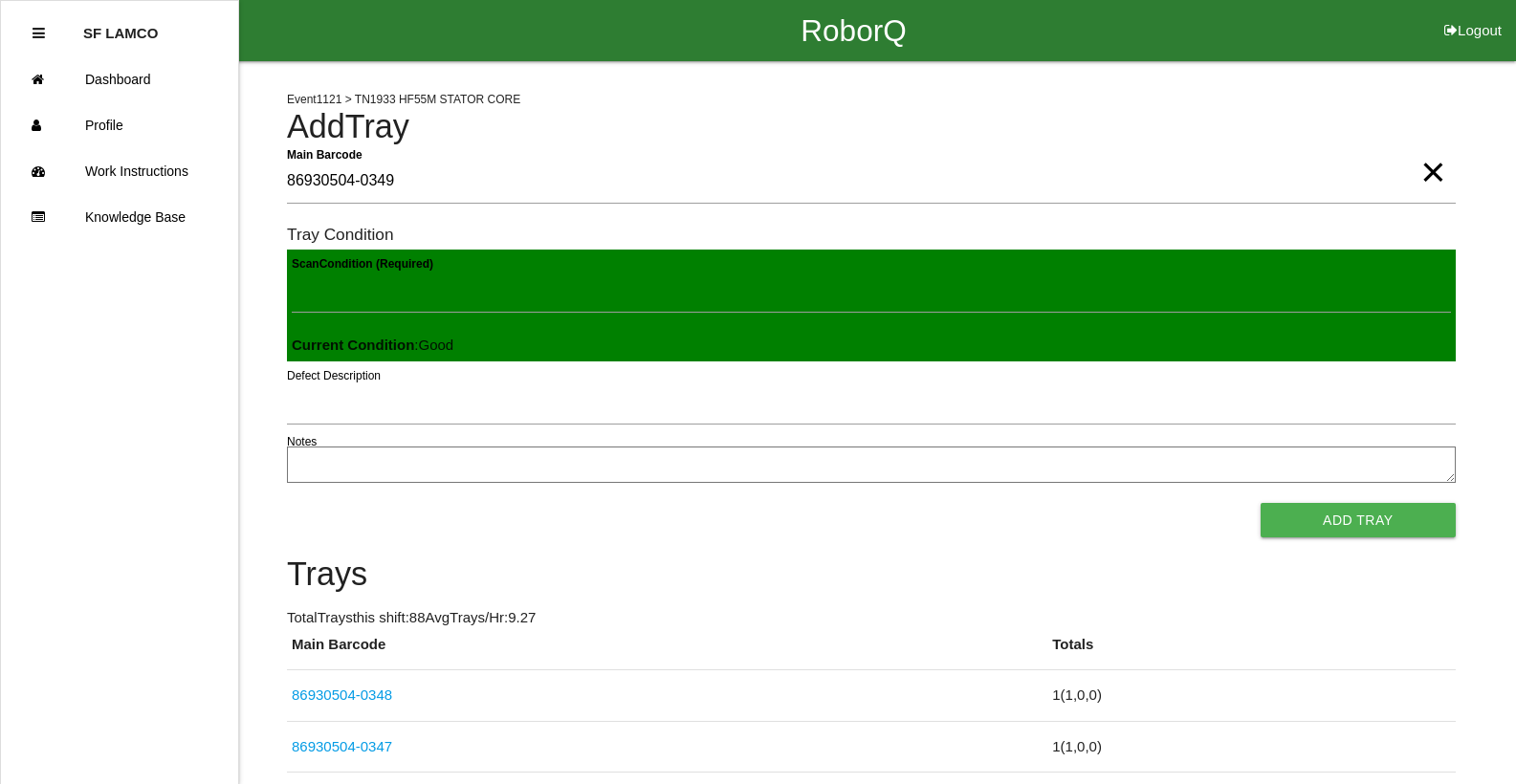
click at [1260, 503] on button "Add Tray" at bounding box center [1358, 519] width 195 height 34
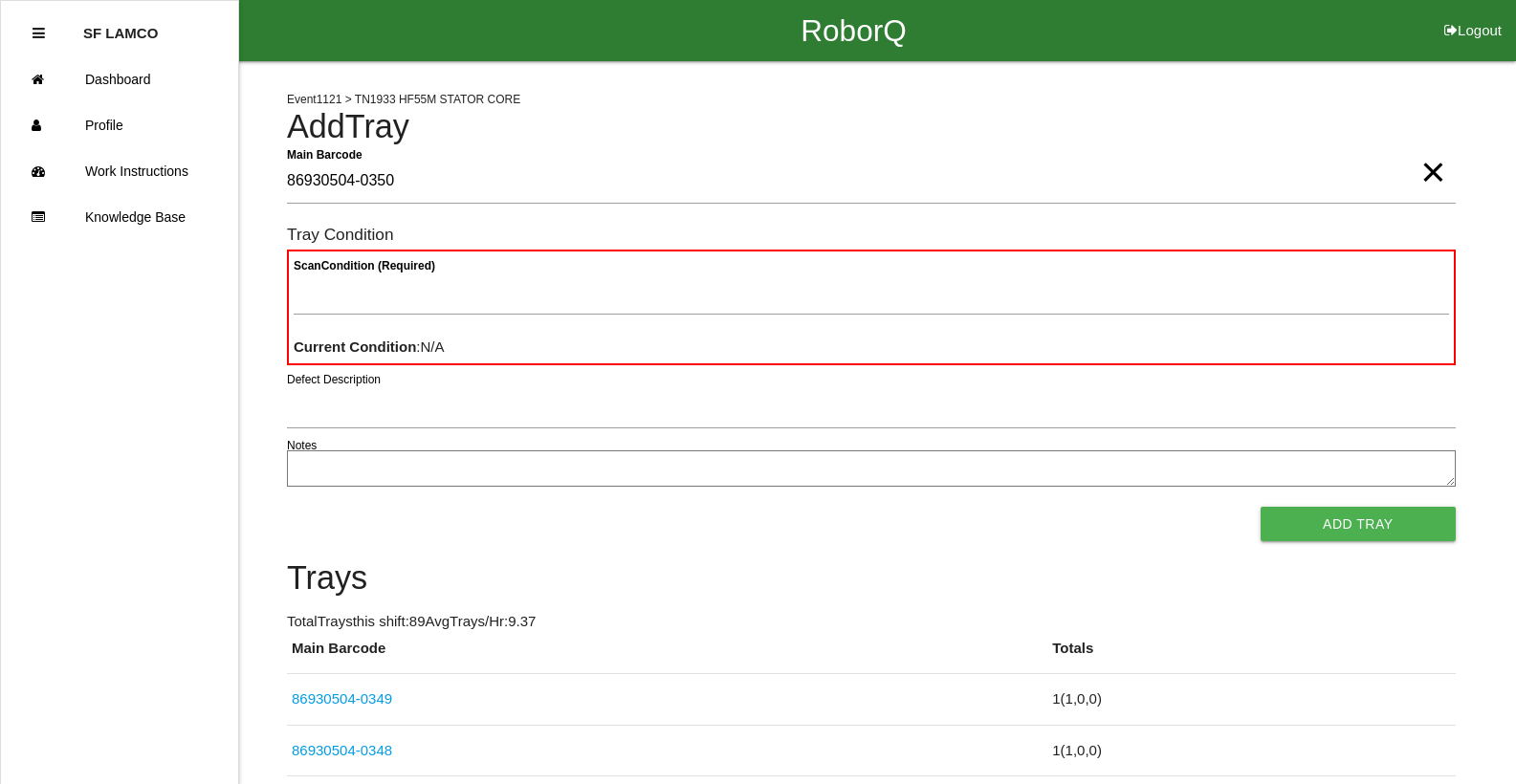
type Barcode "86930504-0350"
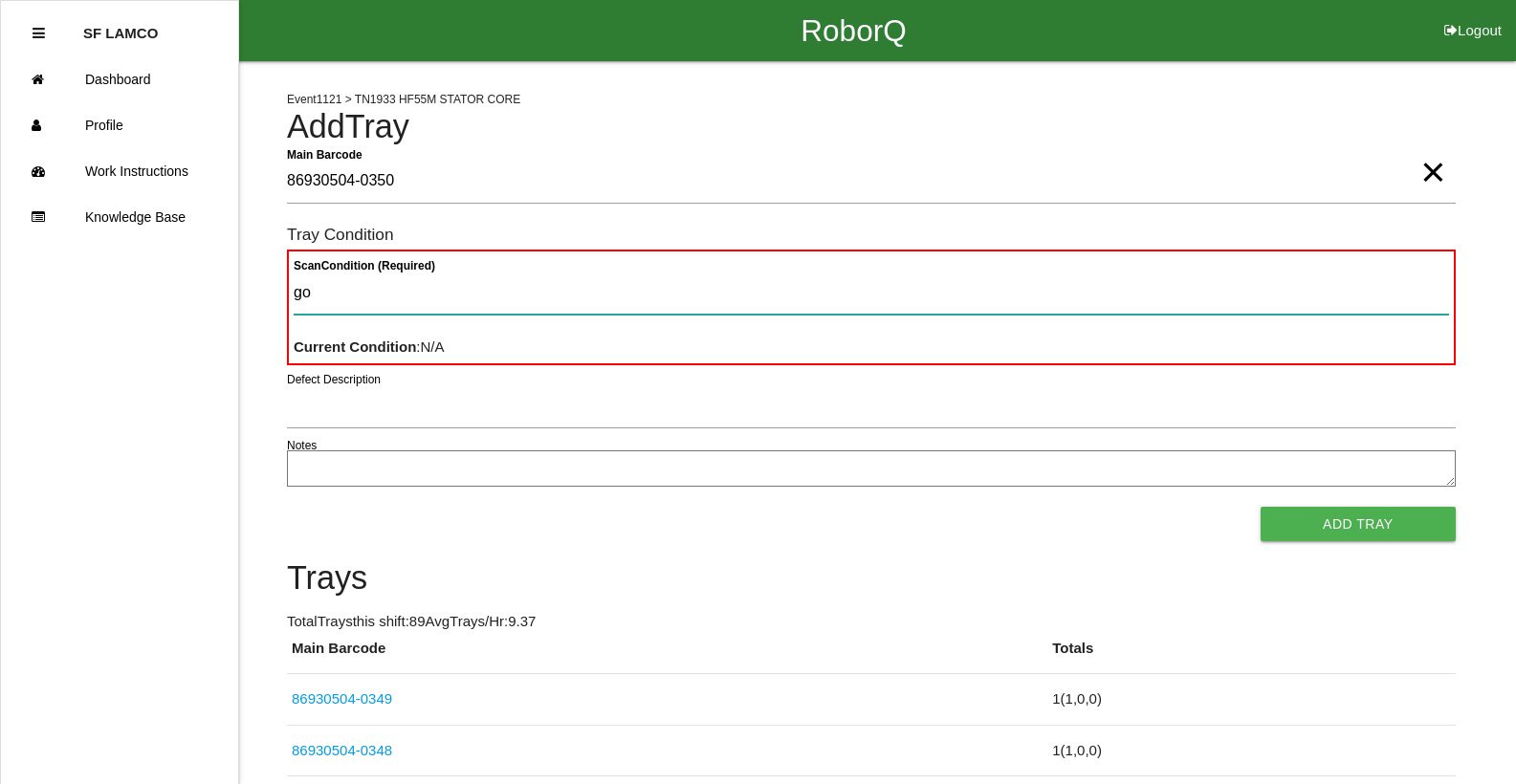
type Condition "goo"
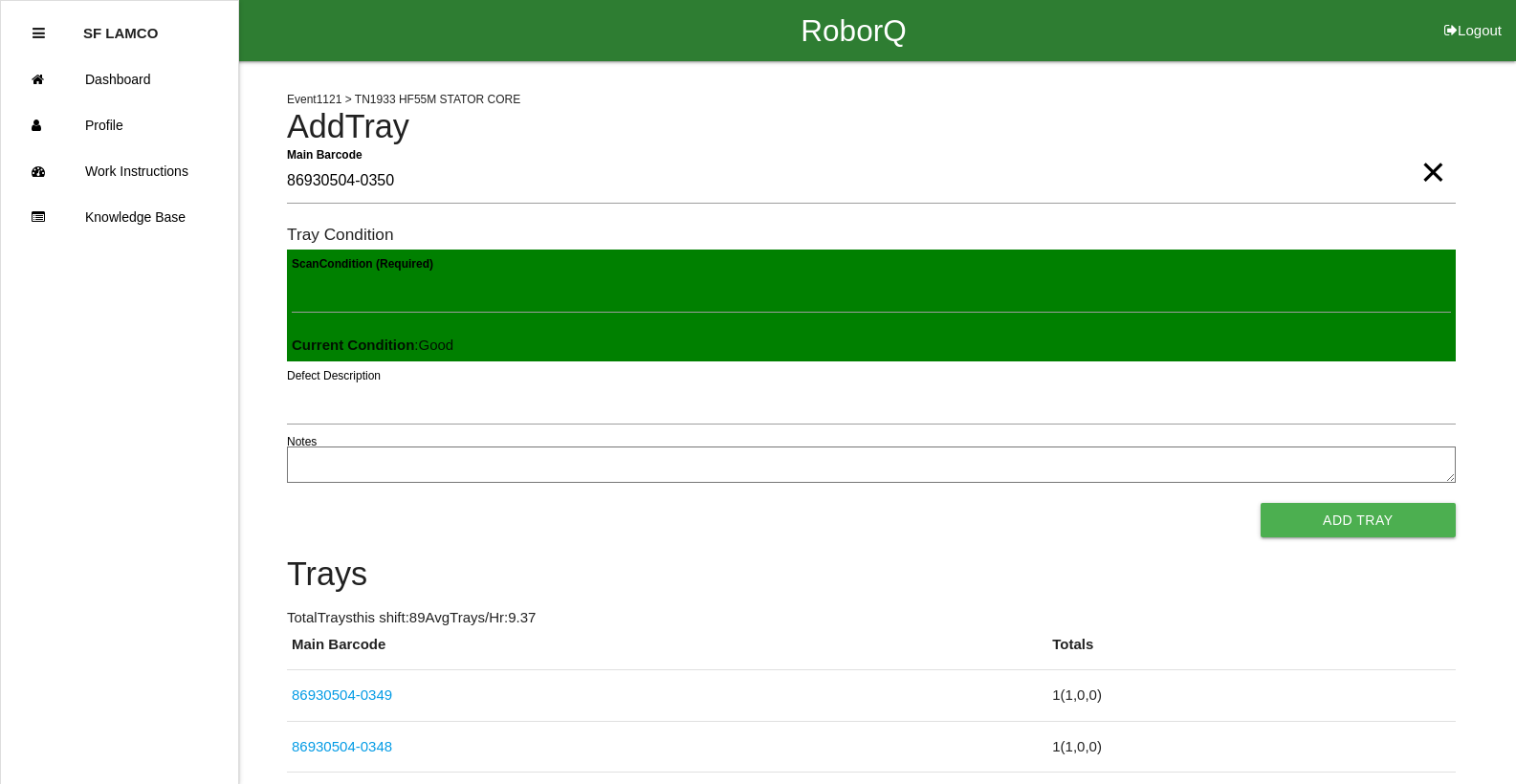
click at [1260, 503] on button "Add Tray" at bounding box center [1358, 519] width 195 height 34
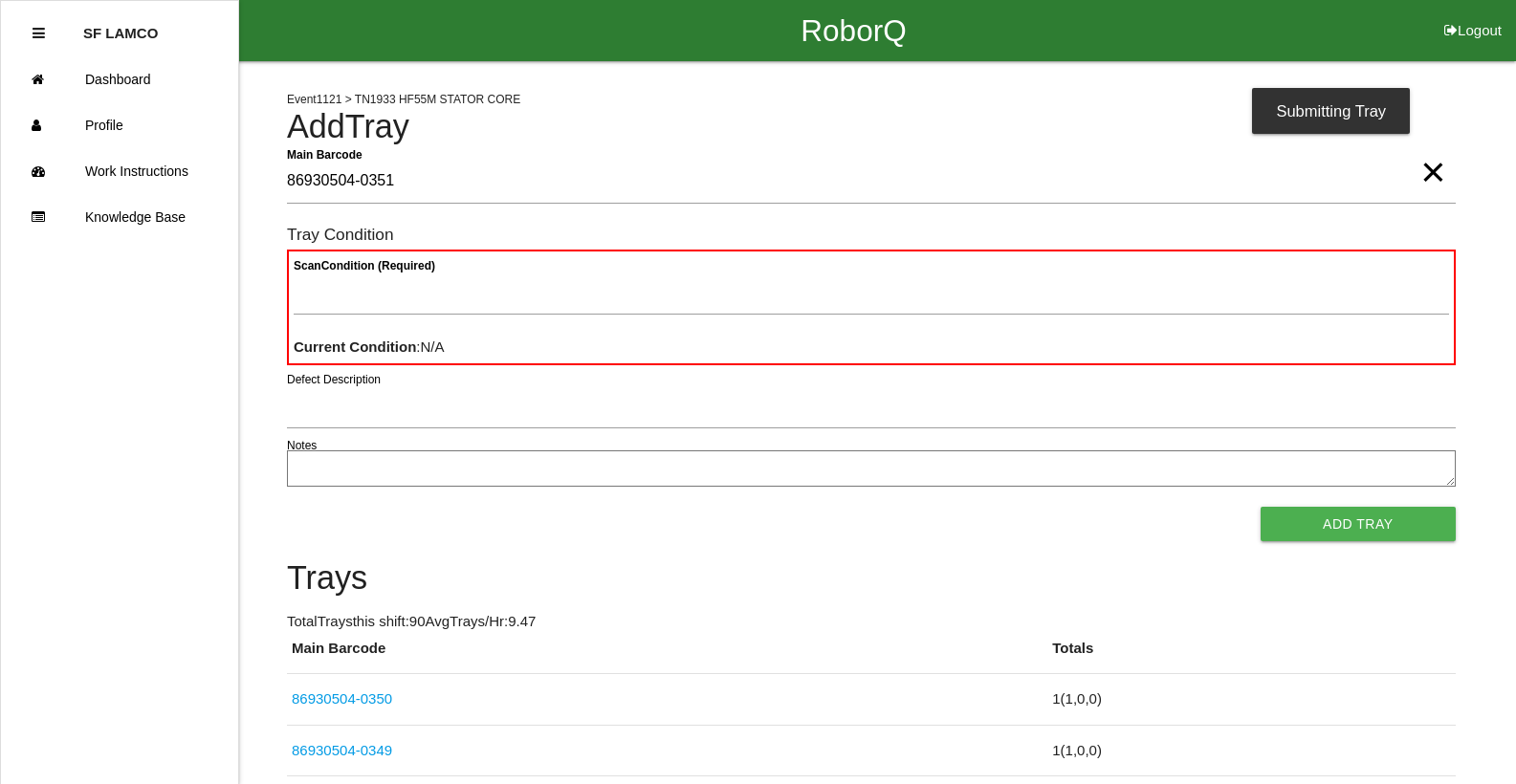
type Barcode "86930504-0351"
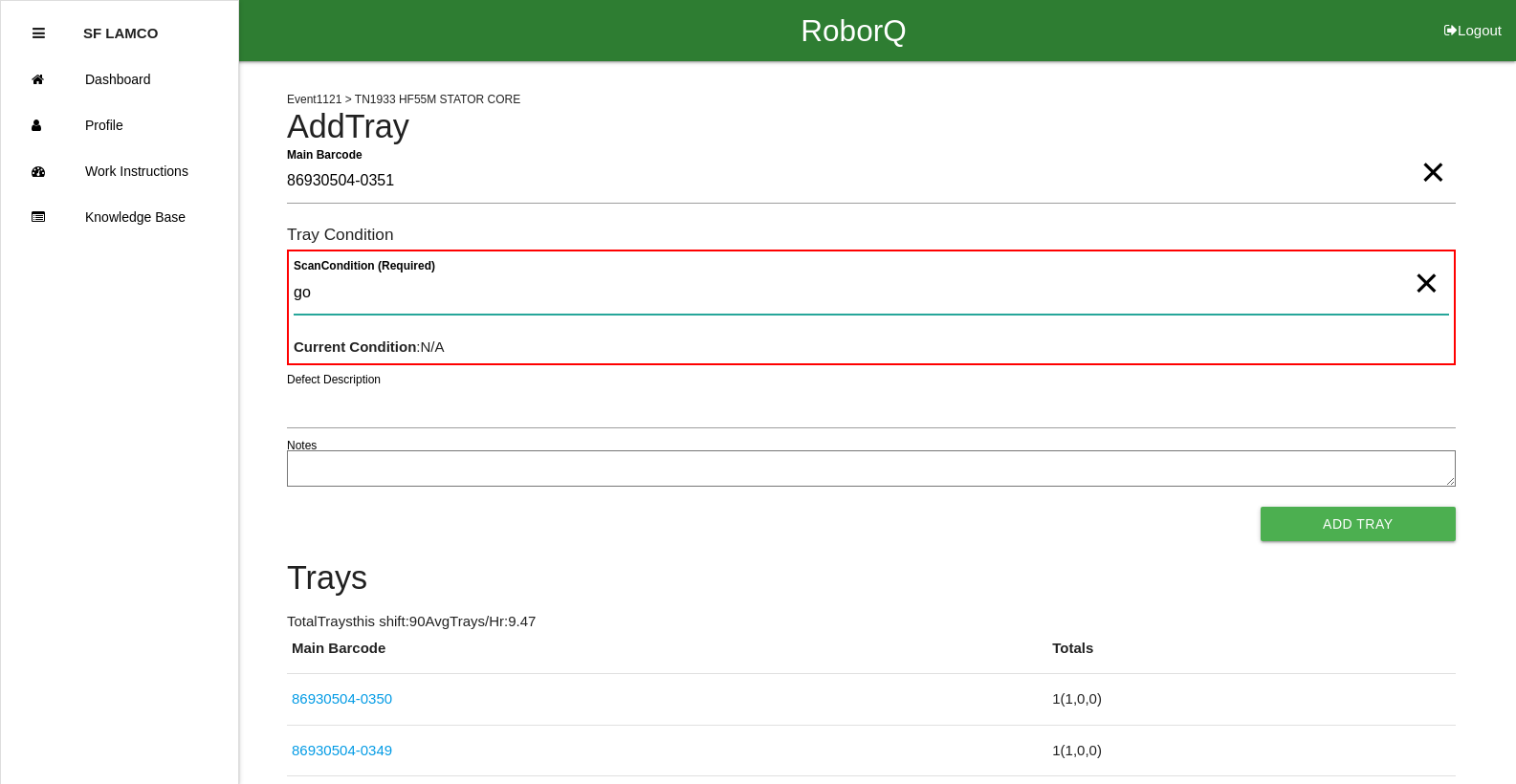
type Condition "goo"
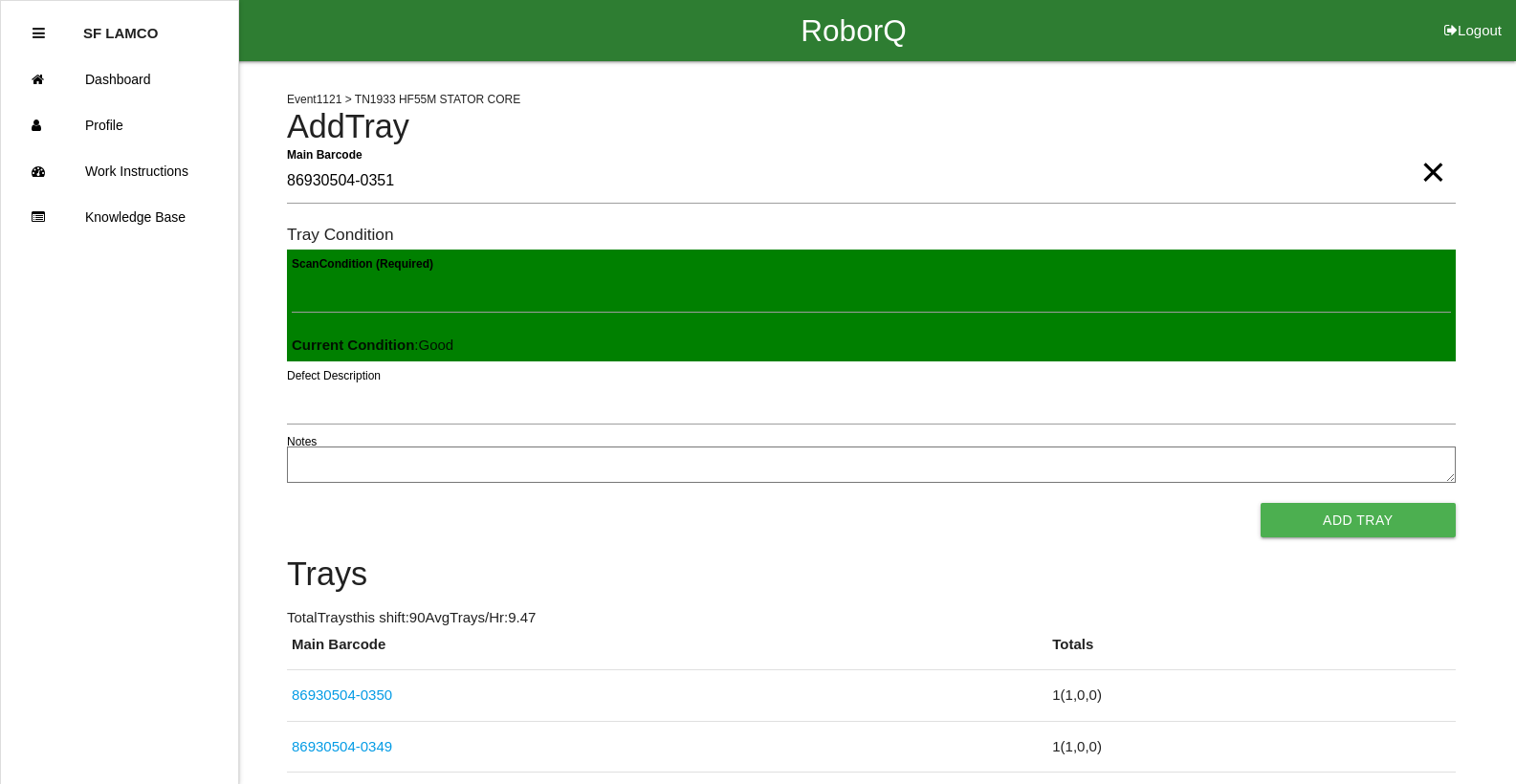
click at [1260, 503] on button "Add Tray" at bounding box center [1358, 519] width 195 height 34
